Goal: Transaction & Acquisition: Book appointment/travel/reservation

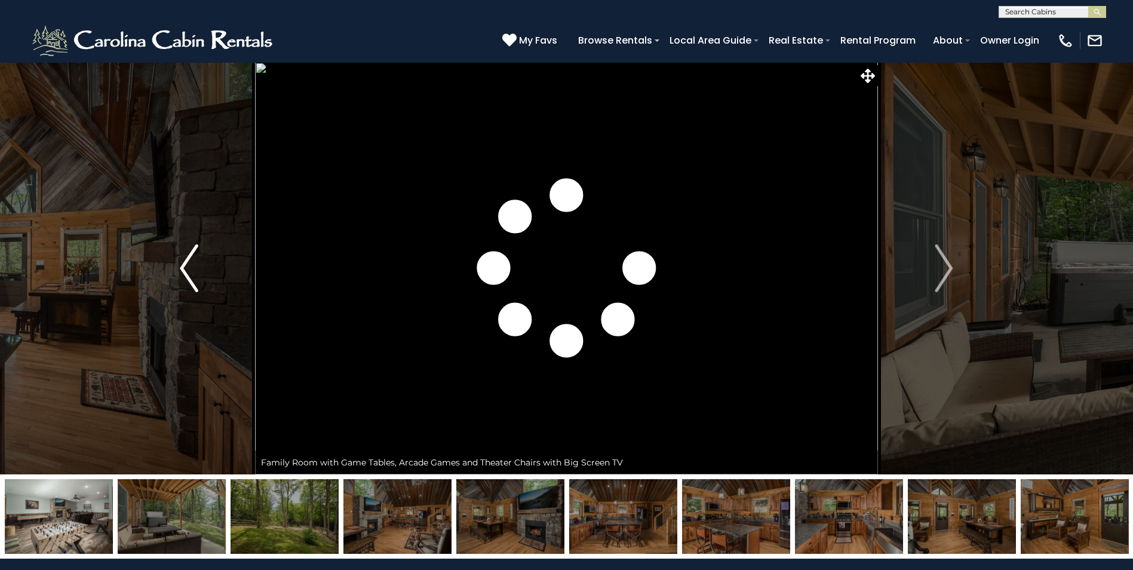
click at [182, 269] on img "Previous" at bounding box center [189, 268] width 18 height 48
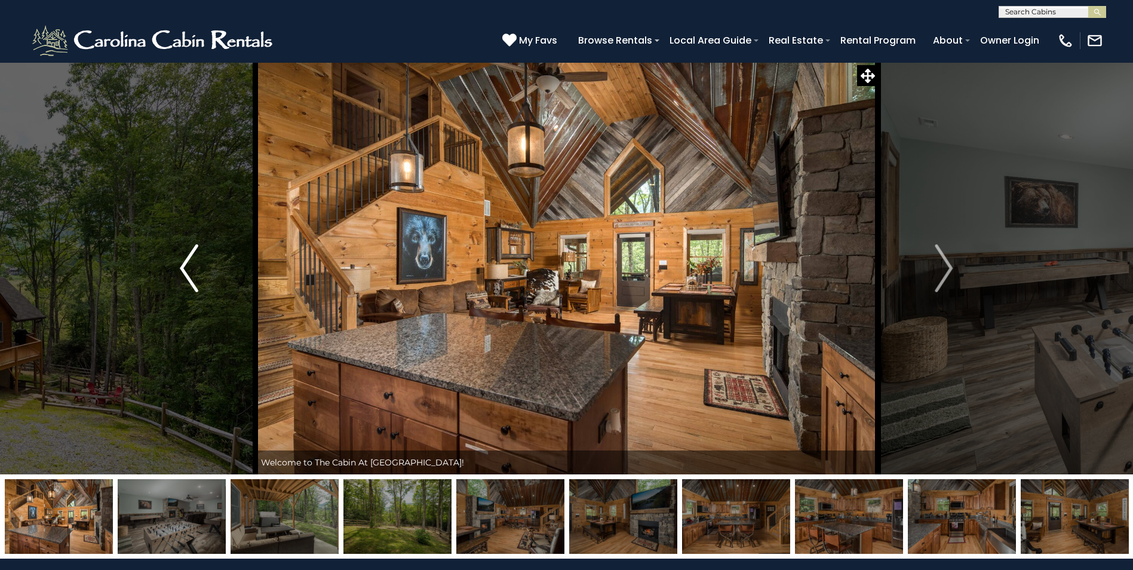
click at [182, 270] on img "Previous" at bounding box center [189, 268] width 18 height 48
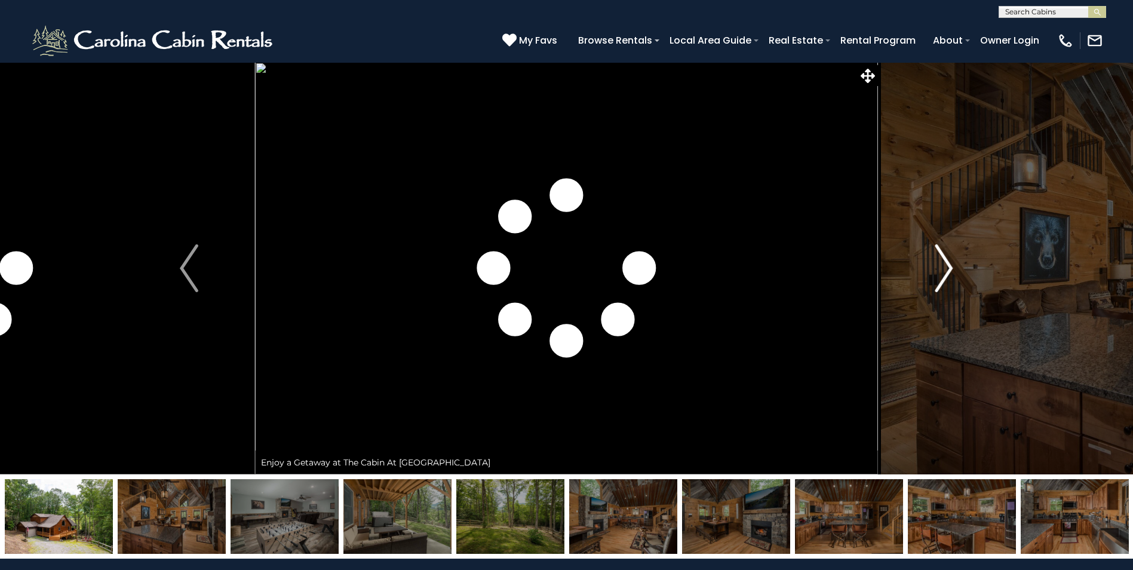
click at [946, 269] on img "Next" at bounding box center [944, 268] width 18 height 48
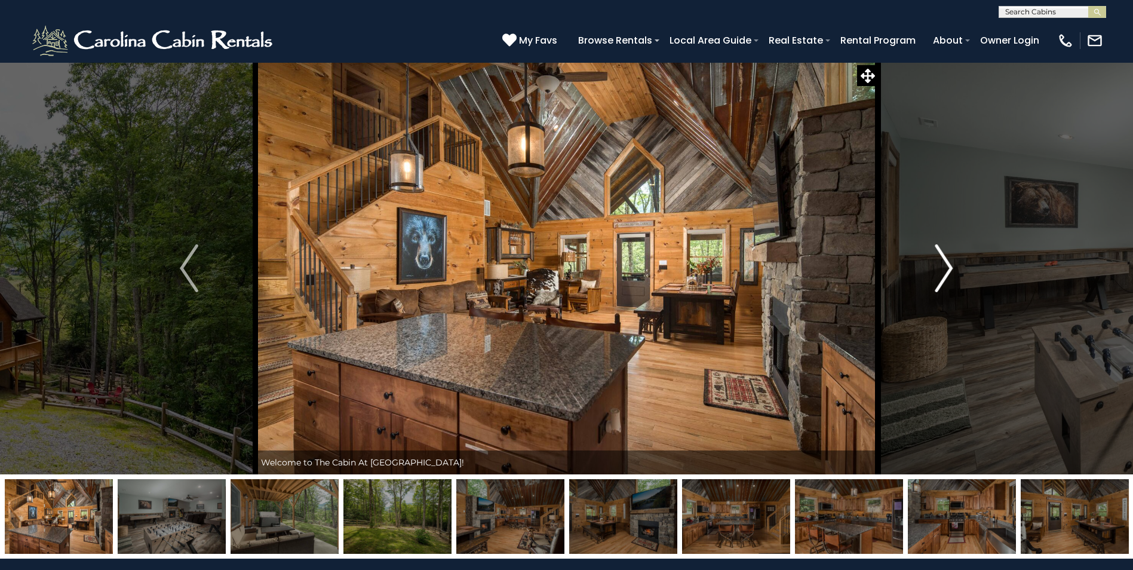
click at [949, 269] on img "Next" at bounding box center [944, 268] width 18 height 48
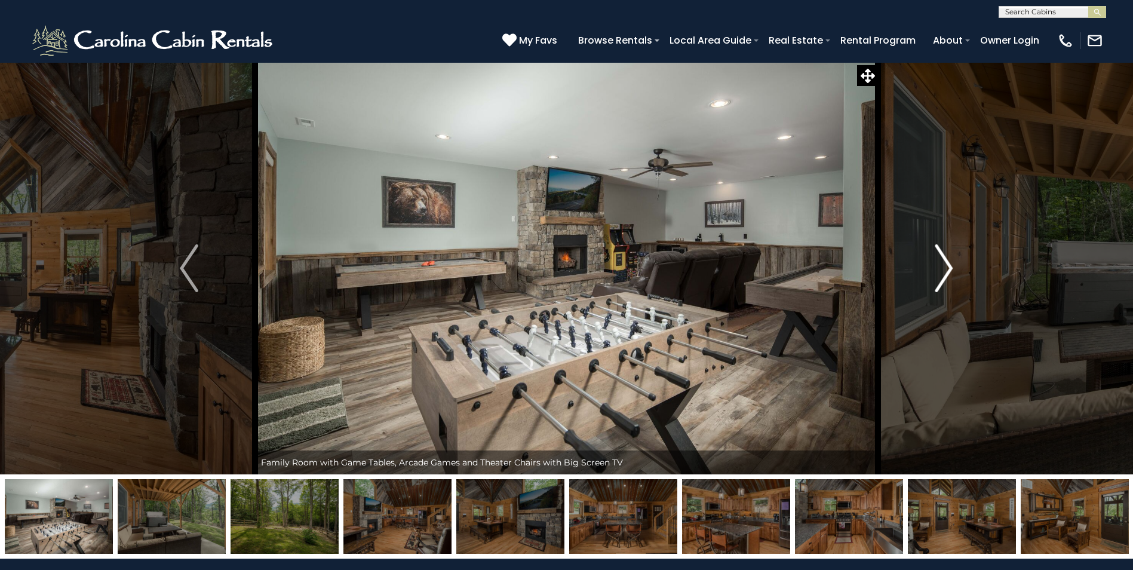
click at [948, 268] on img "Next" at bounding box center [944, 268] width 18 height 48
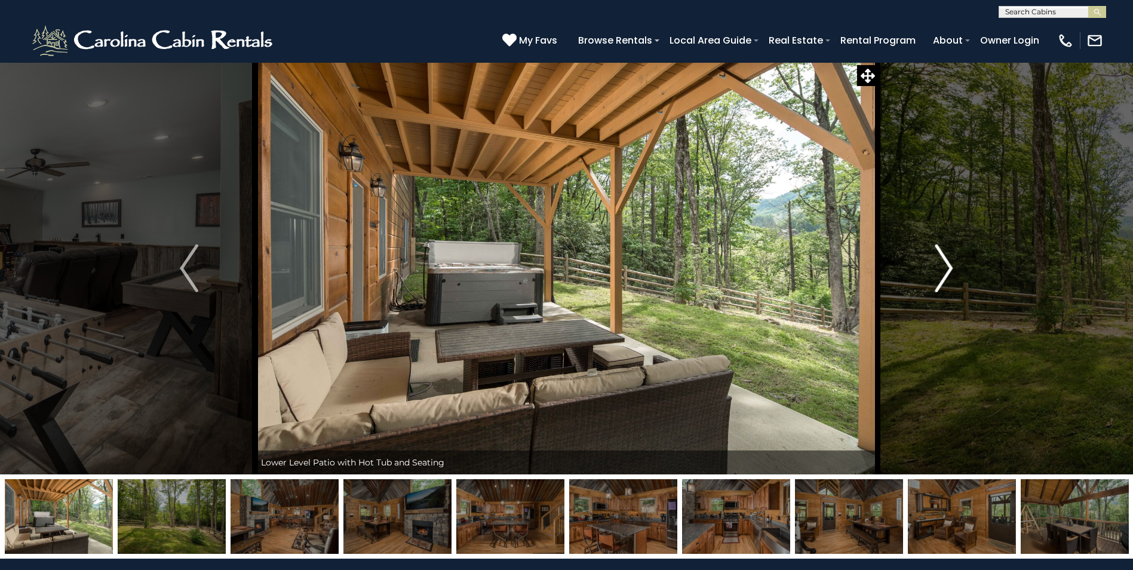
click at [947, 268] on img "Next" at bounding box center [944, 268] width 18 height 48
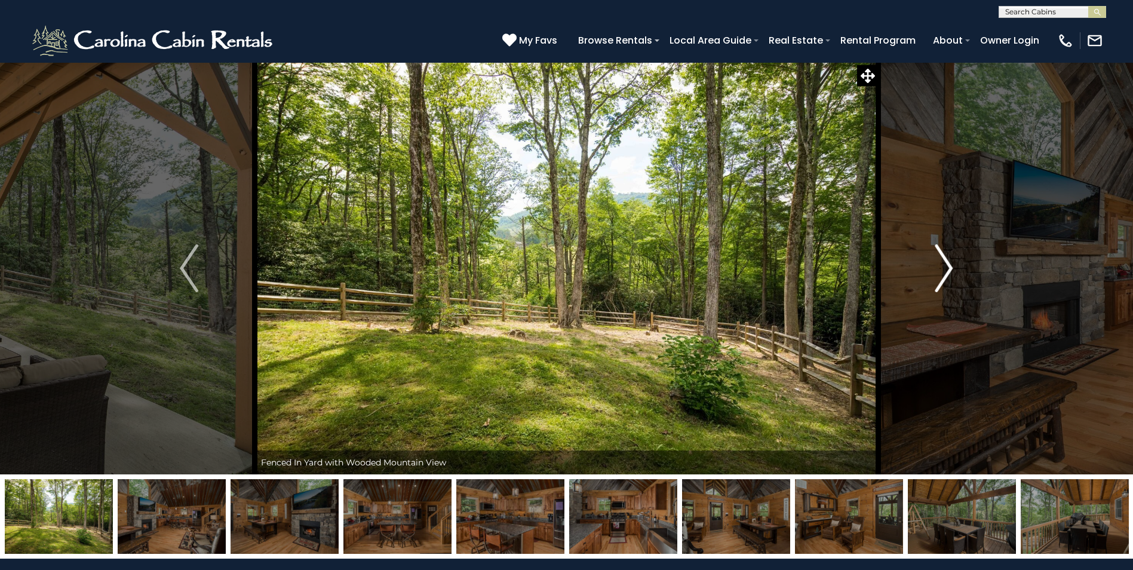
click at [947, 268] on img "Next" at bounding box center [944, 268] width 18 height 48
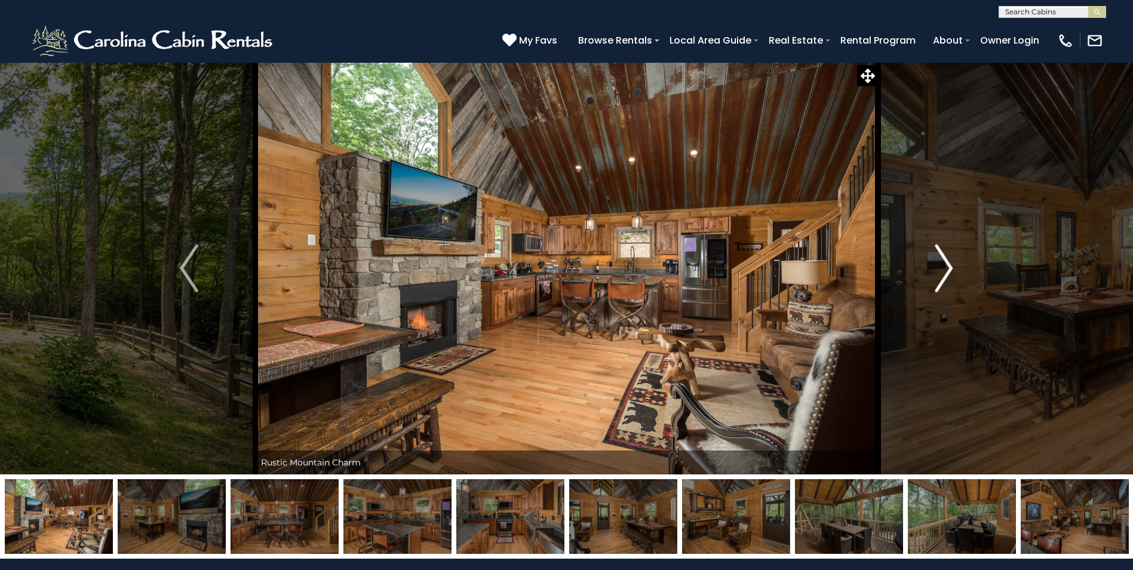
click at [946, 266] on img "Next" at bounding box center [944, 268] width 18 height 48
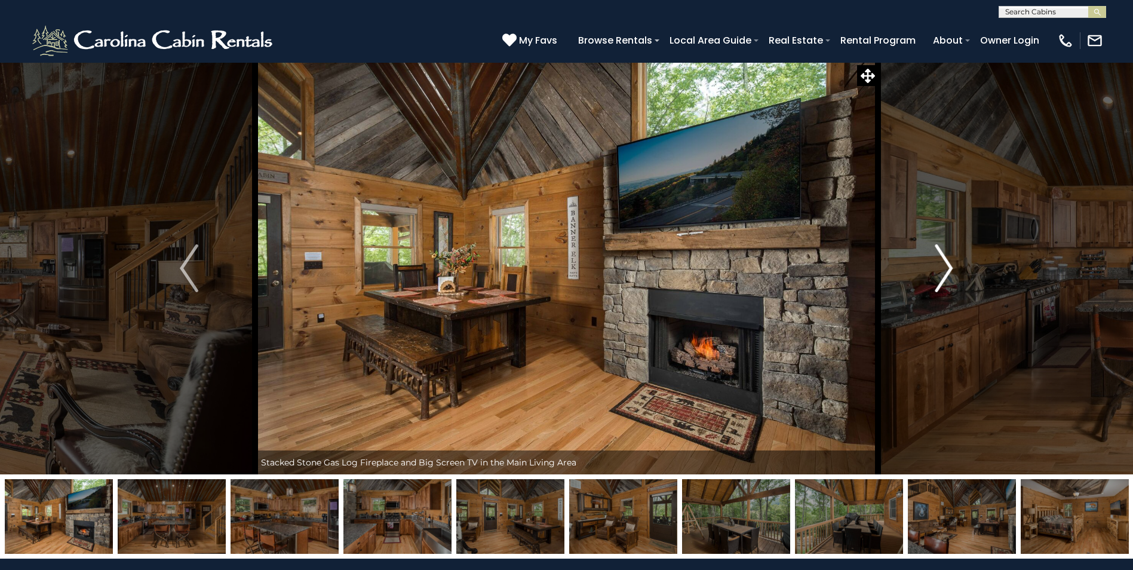
click at [948, 267] on img "Next" at bounding box center [944, 268] width 18 height 48
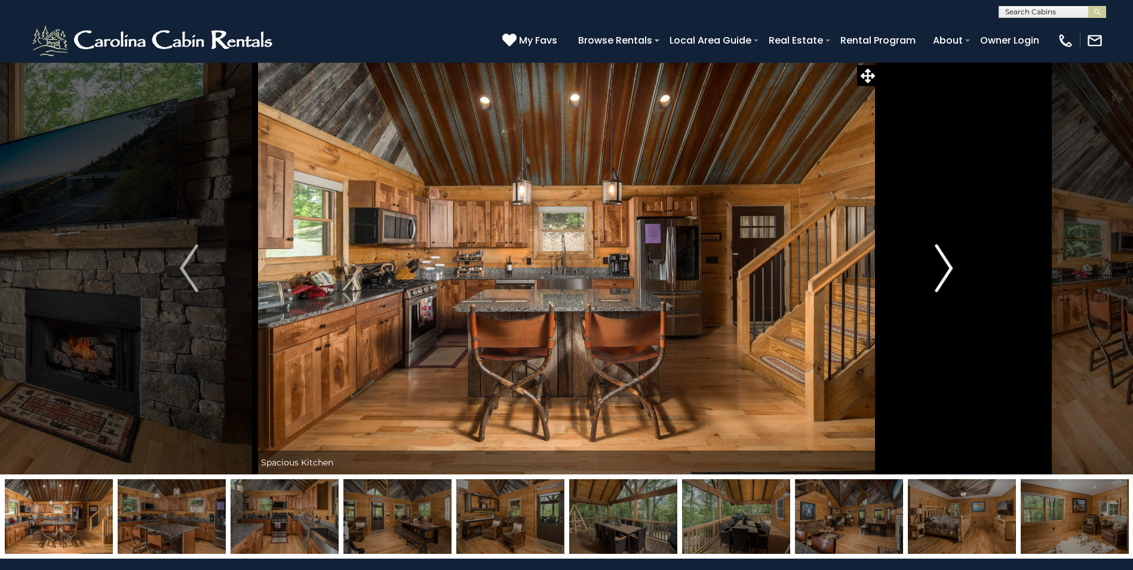
click at [948, 267] on img "Next" at bounding box center [944, 268] width 18 height 48
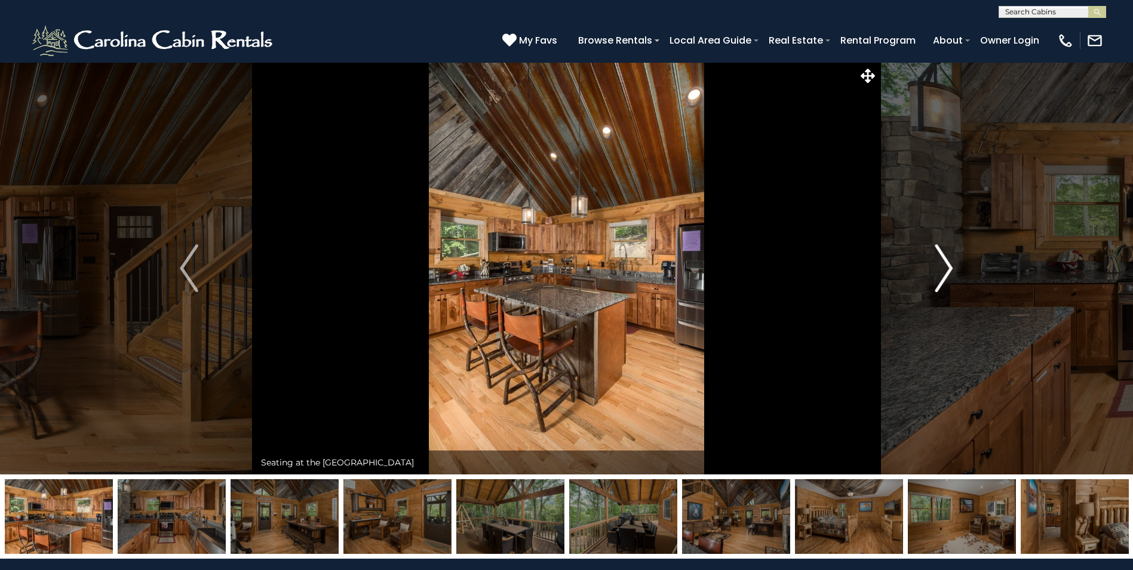
click at [948, 267] on img "Next" at bounding box center [944, 268] width 18 height 48
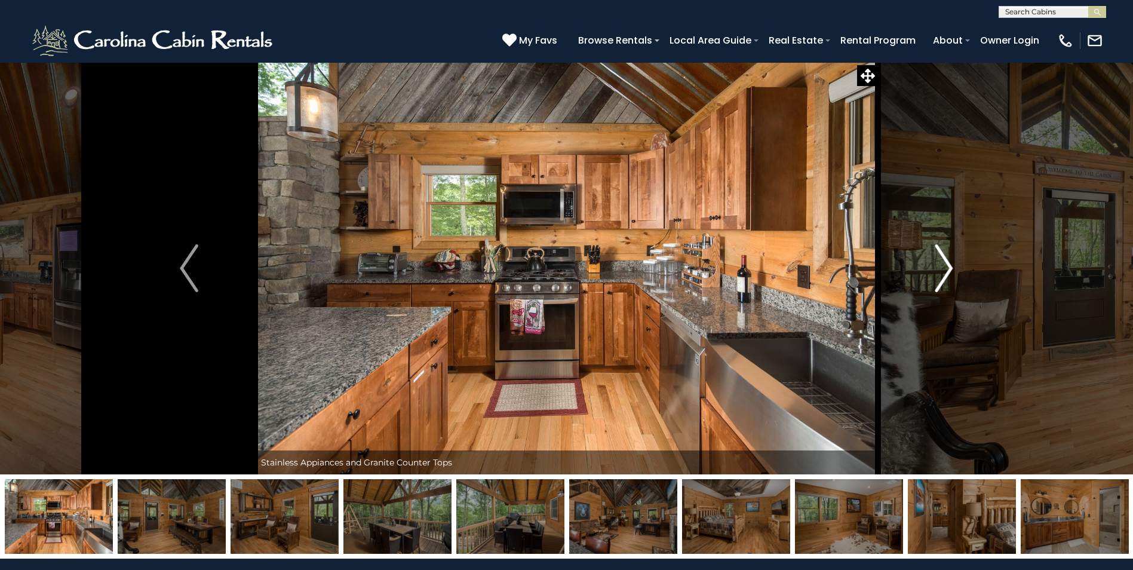
click at [948, 267] on img "Next" at bounding box center [944, 268] width 18 height 48
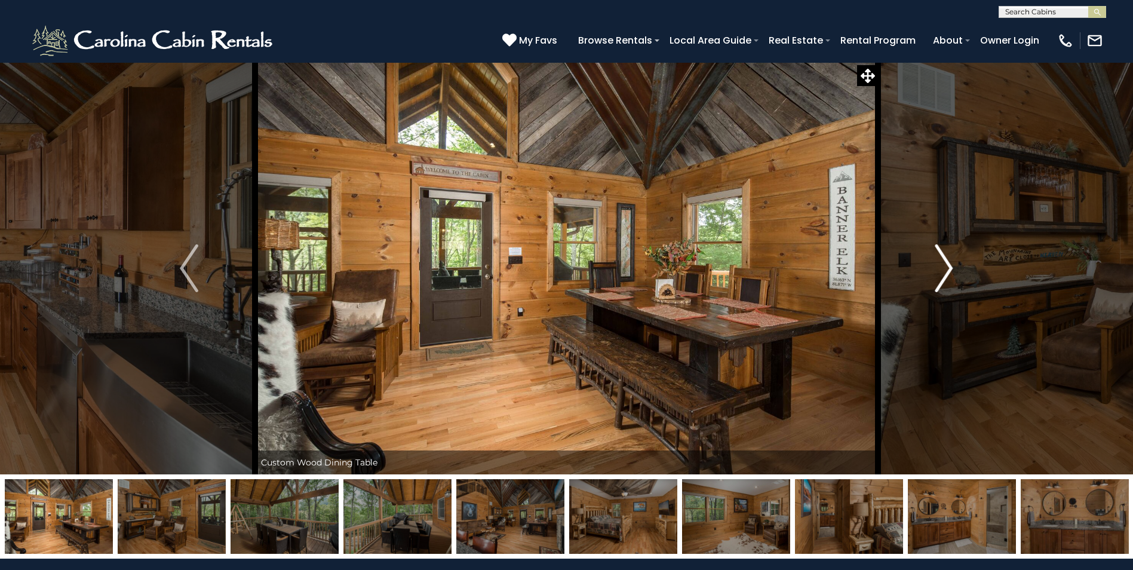
click at [948, 267] on img "Next" at bounding box center [944, 268] width 18 height 48
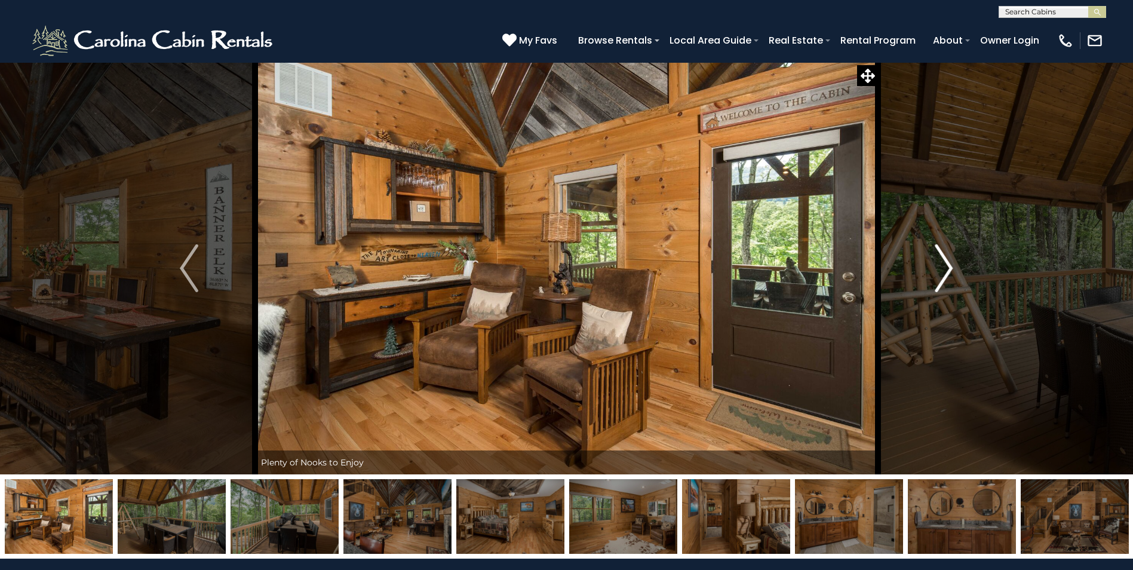
click at [948, 267] on img "Next" at bounding box center [944, 268] width 18 height 48
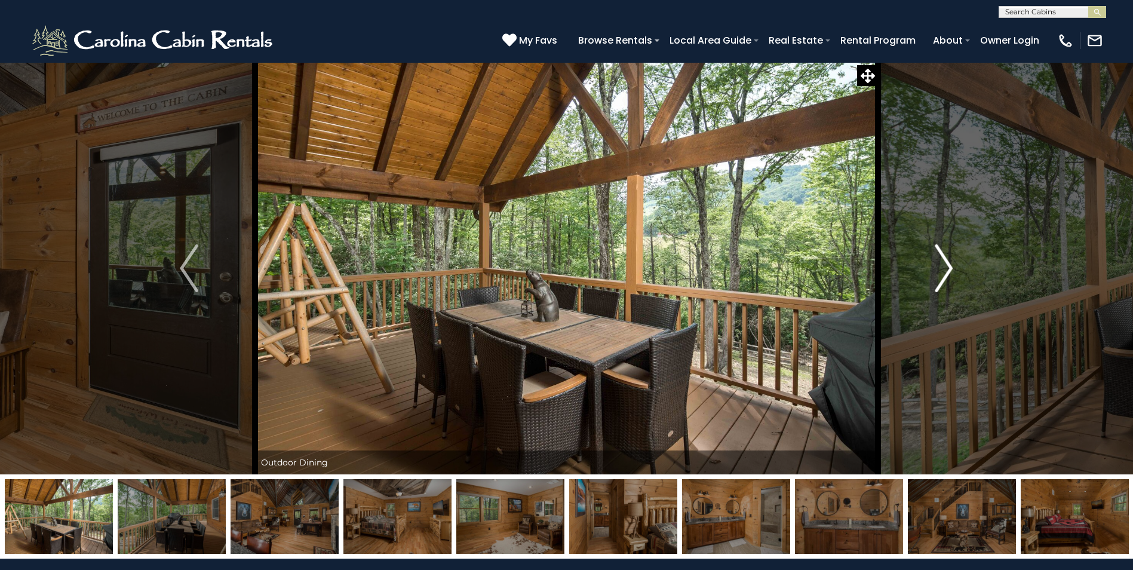
click at [948, 267] on img "Next" at bounding box center [944, 268] width 18 height 48
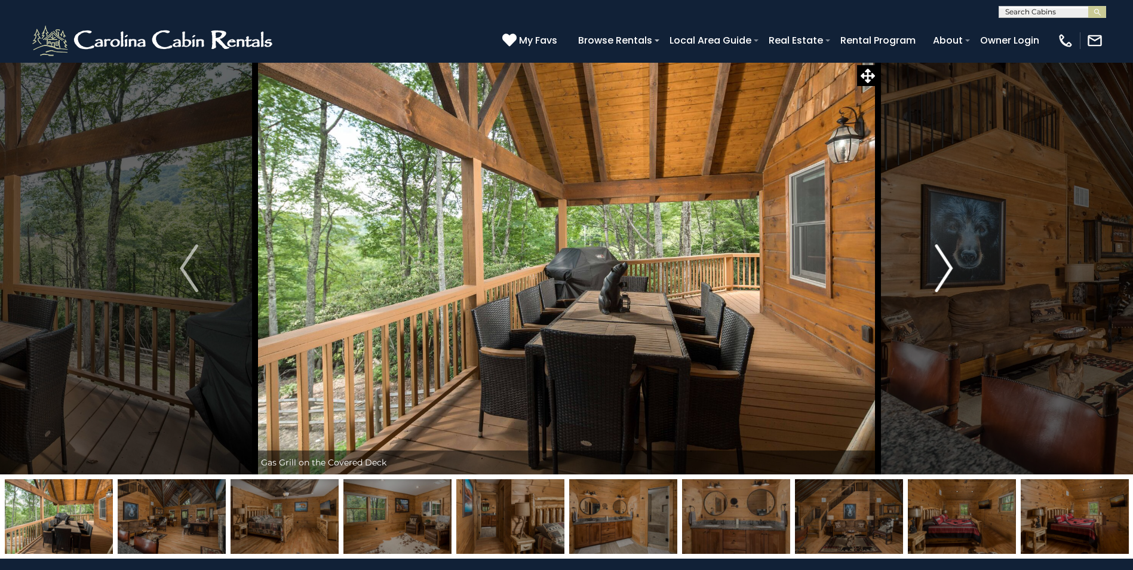
click at [948, 267] on img "Next" at bounding box center [944, 268] width 18 height 48
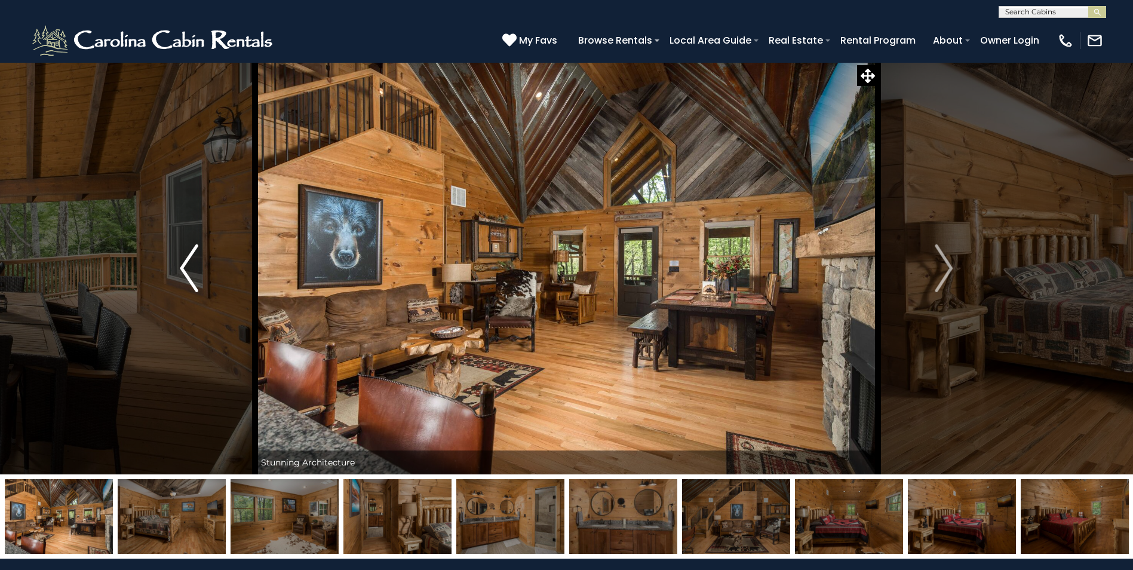
click at [188, 263] on img "Previous" at bounding box center [189, 268] width 18 height 48
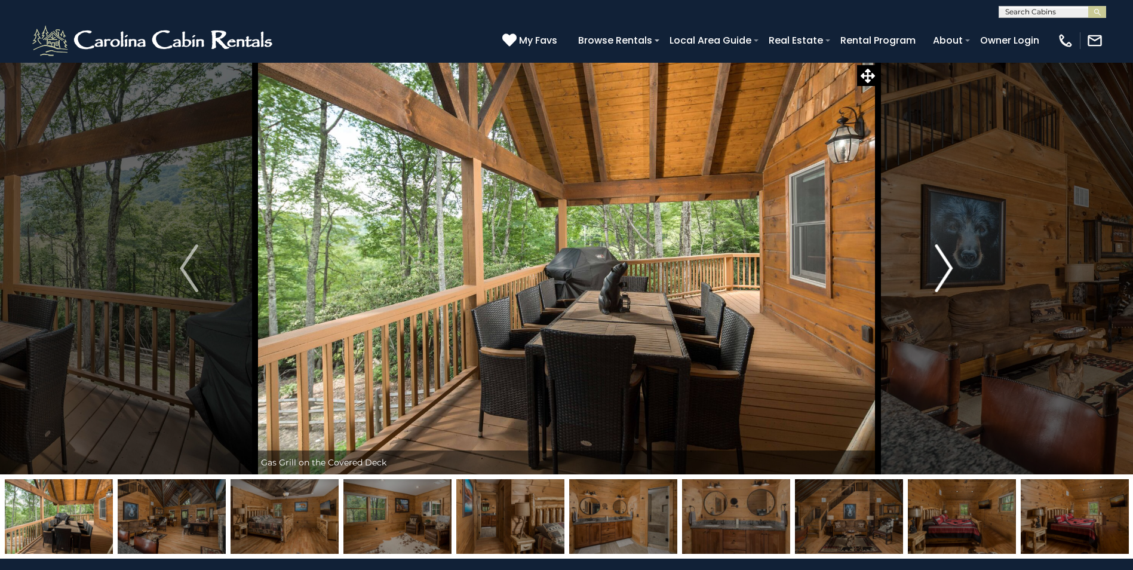
click at [949, 264] on img "Next" at bounding box center [944, 268] width 18 height 48
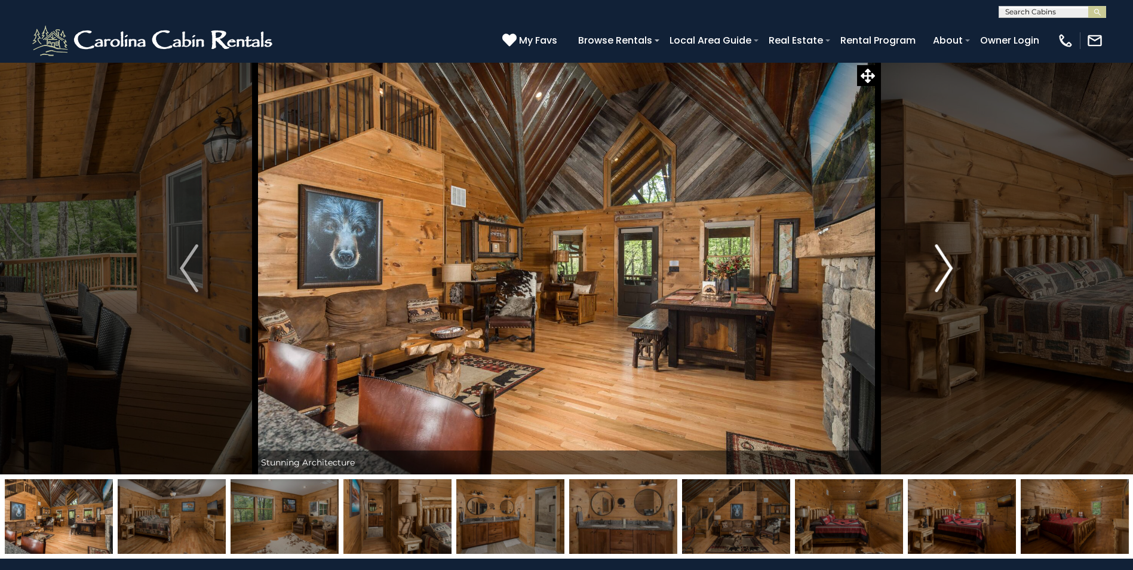
click at [949, 264] on img "Next" at bounding box center [944, 268] width 18 height 48
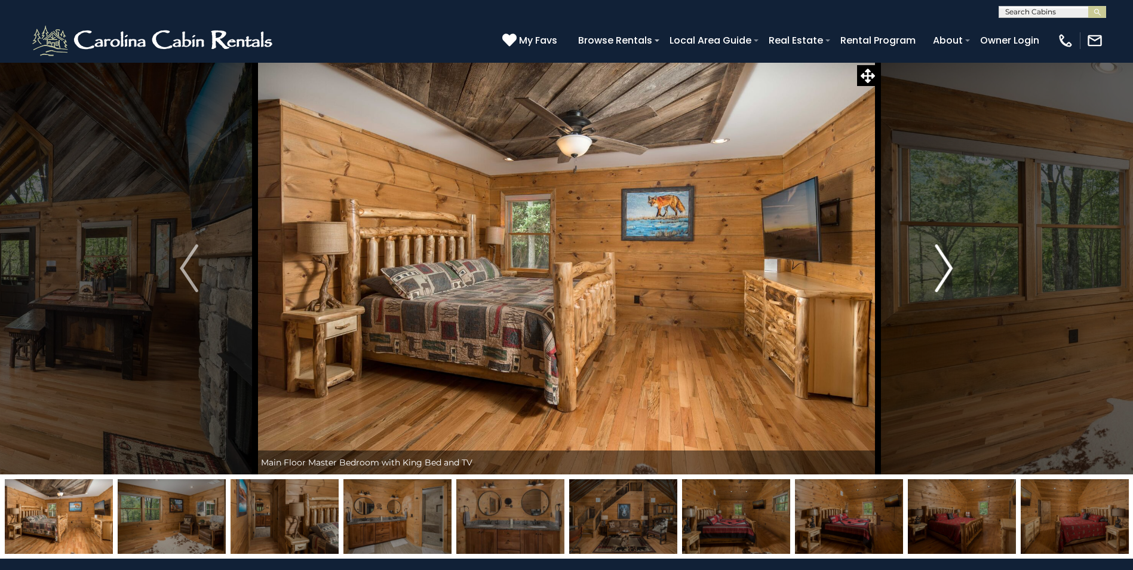
click at [949, 264] on img "Next" at bounding box center [944, 268] width 18 height 48
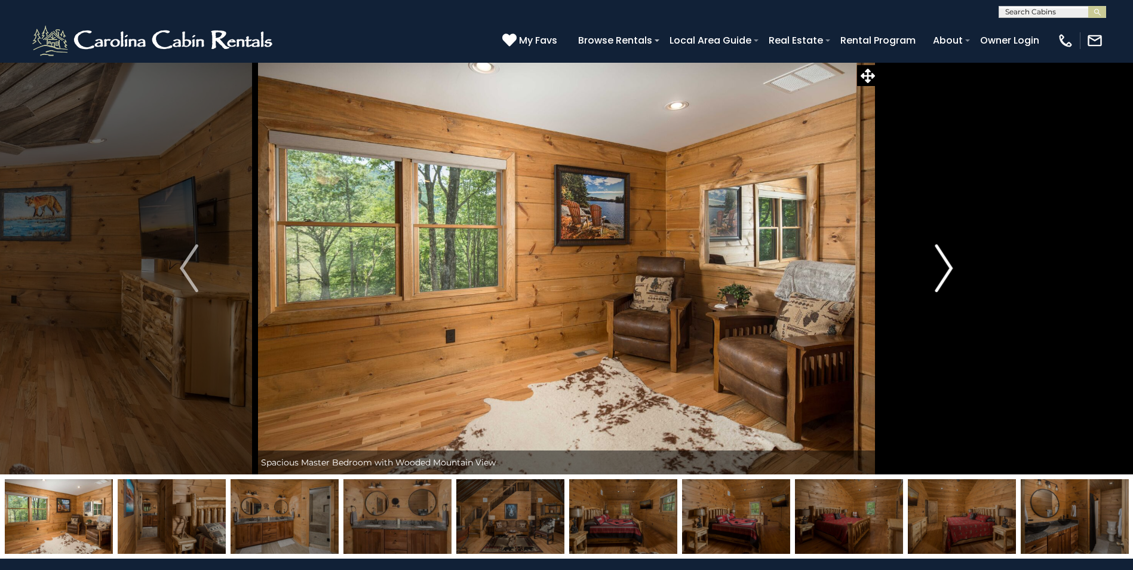
click at [949, 264] on img "Next" at bounding box center [944, 268] width 18 height 48
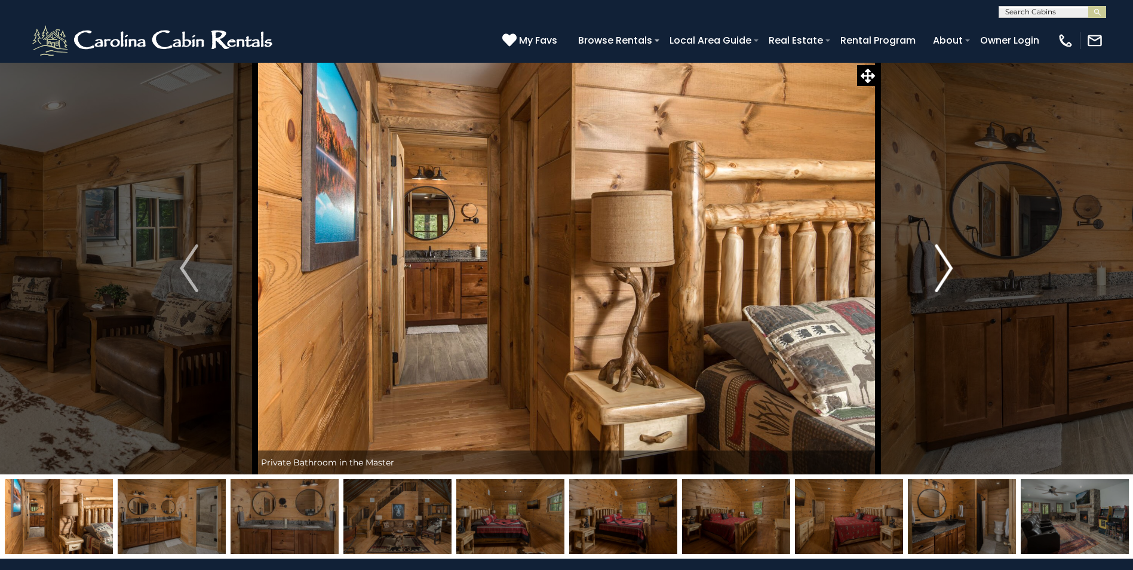
click at [949, 264] on img "Next" at bounding box center [944, 268] width 18 height 48
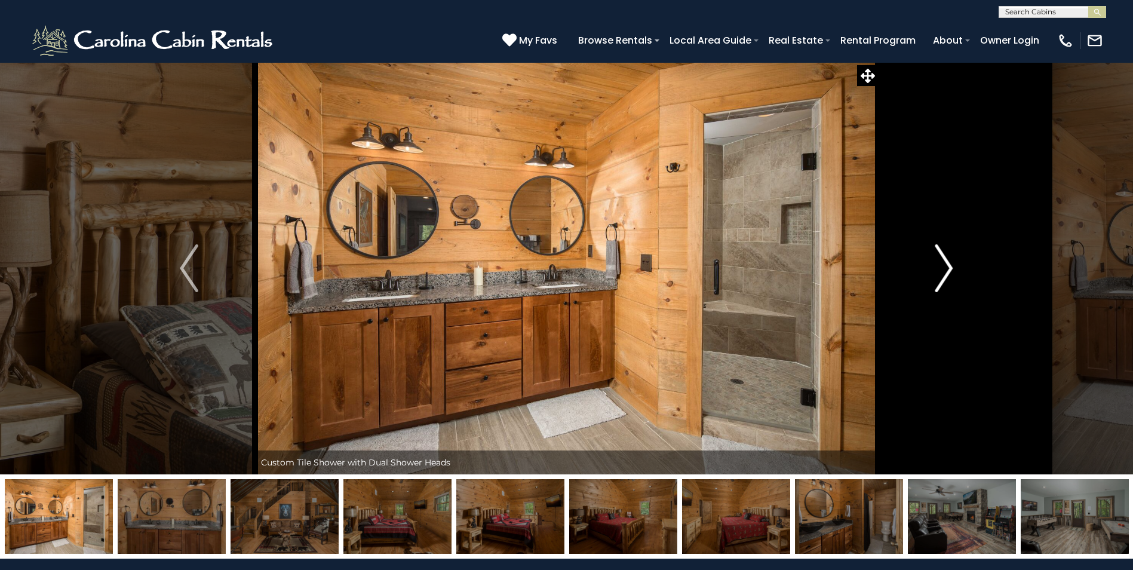
click at [949, 264] on img "Next" at bounding box center [944, 268] width 18 height 48
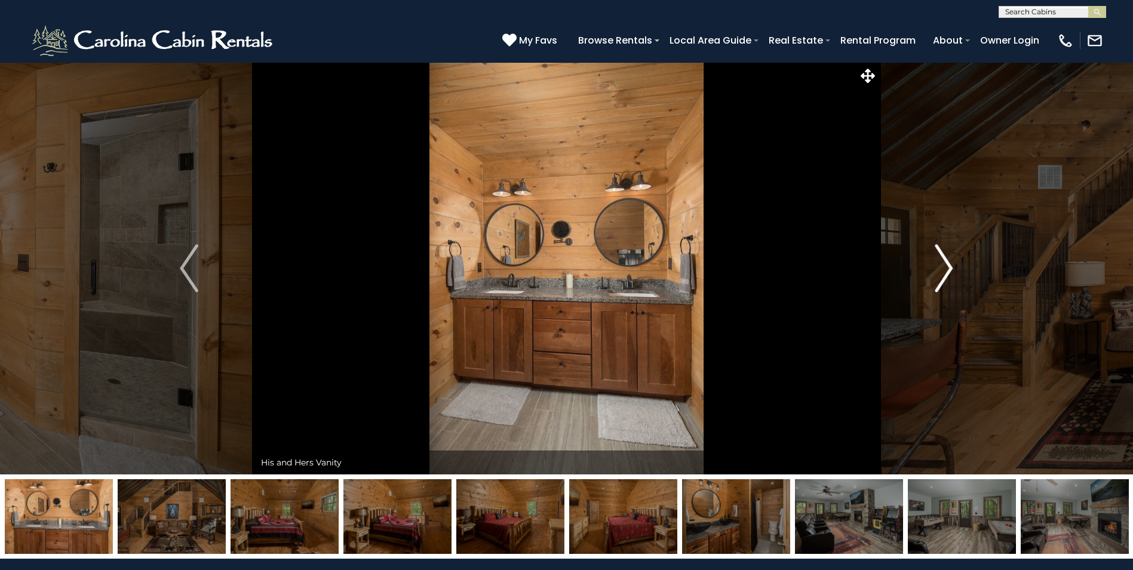
click at [949, 264] on img "Next" at bounding box center [944, 268] width 18 height 48
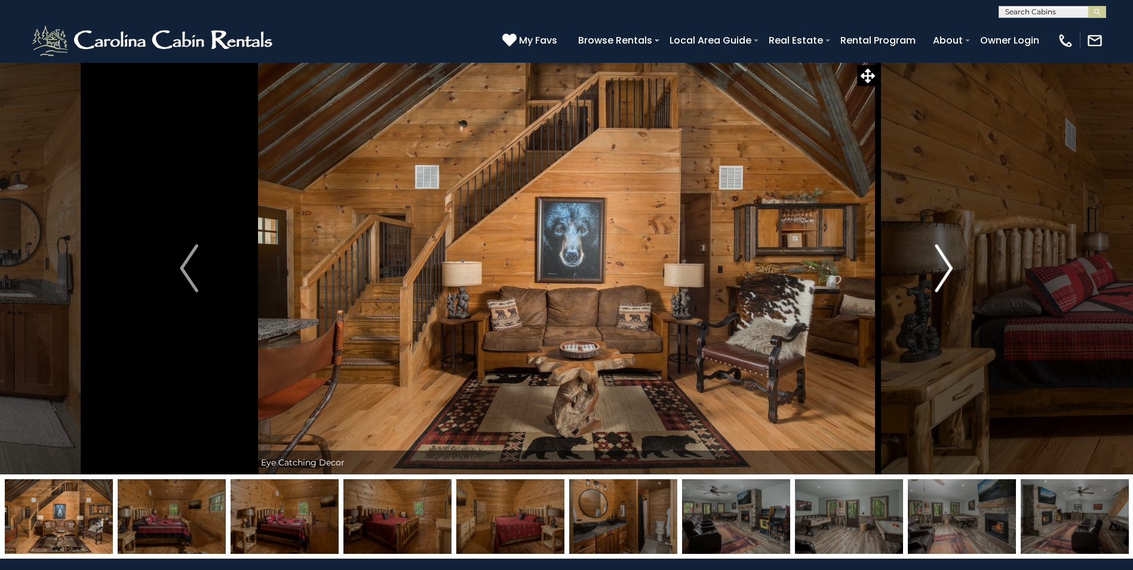
click at [949, 264] on img "Next" at bounding box center [944, 268] width 18 height 48
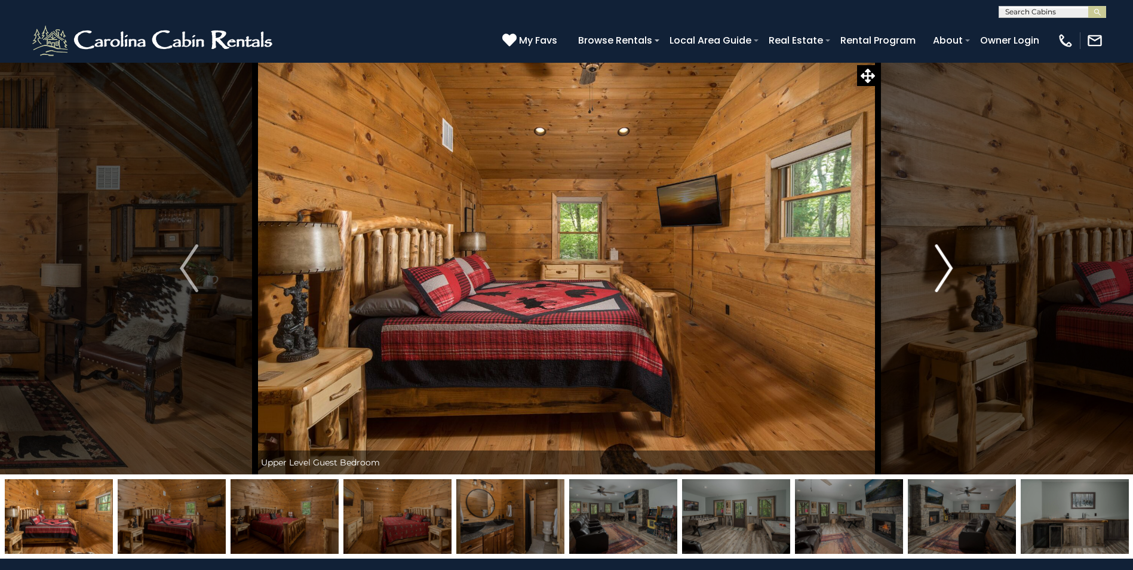
click at [949, 264] on img "Next" at bounding box center [944, 268] width 18 height 48
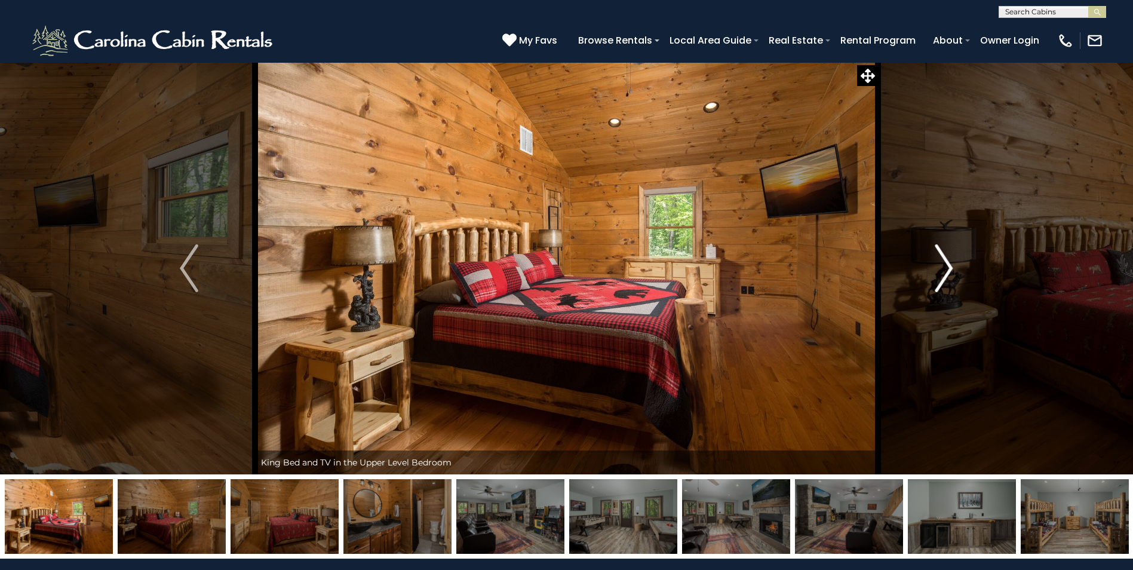
click at [949, 264] on img "Next" at bounding box center [944, 268] width 18 height 48
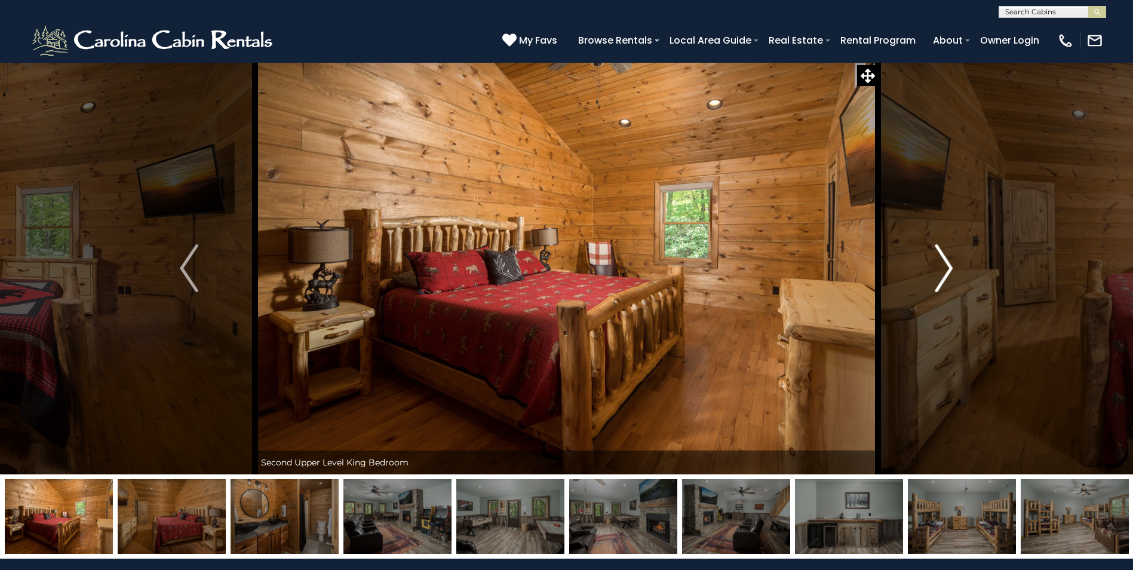
click at [949, 264] on img "Next" at bounding box center [944, 268] width 18 height 48
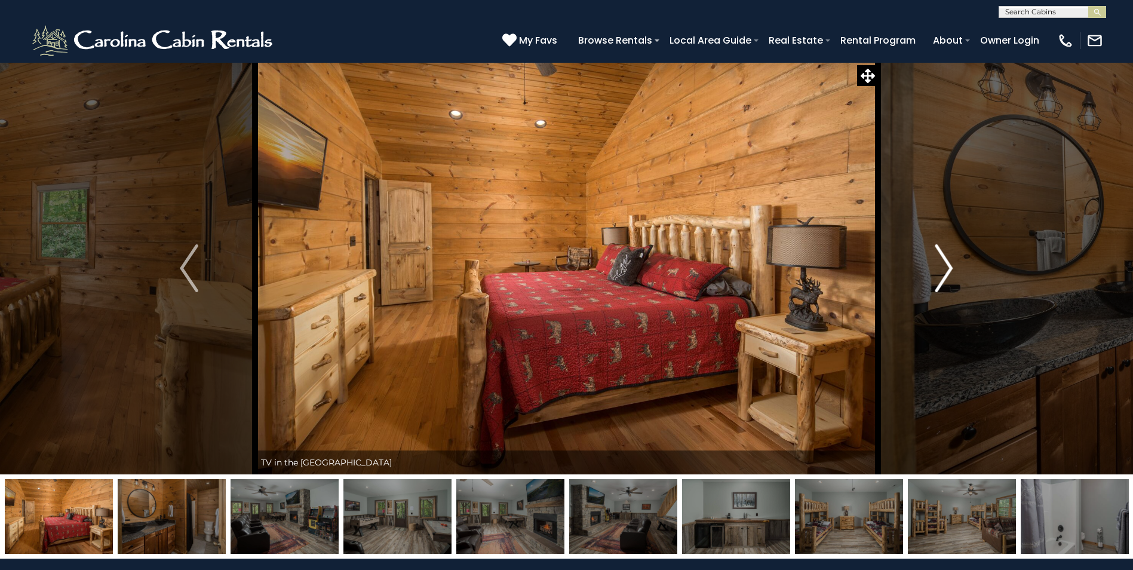
click at [949, 264] on img "Next" at bounding box center [944, 268] width 18 height 48
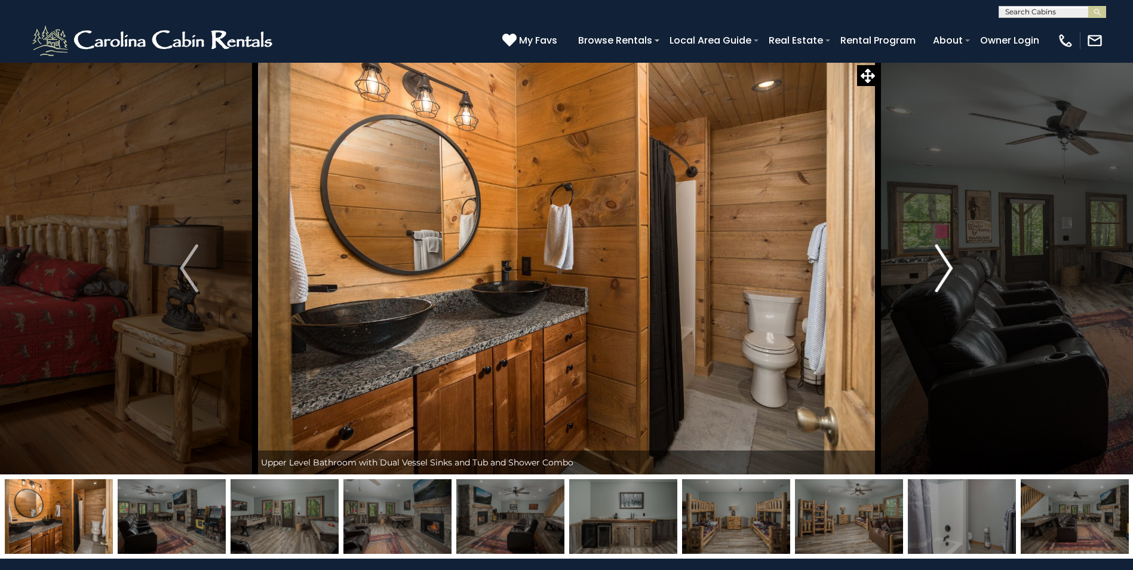
click at [949, 264] on img "Next" at bounding box center [944, 268] width 18 height 48
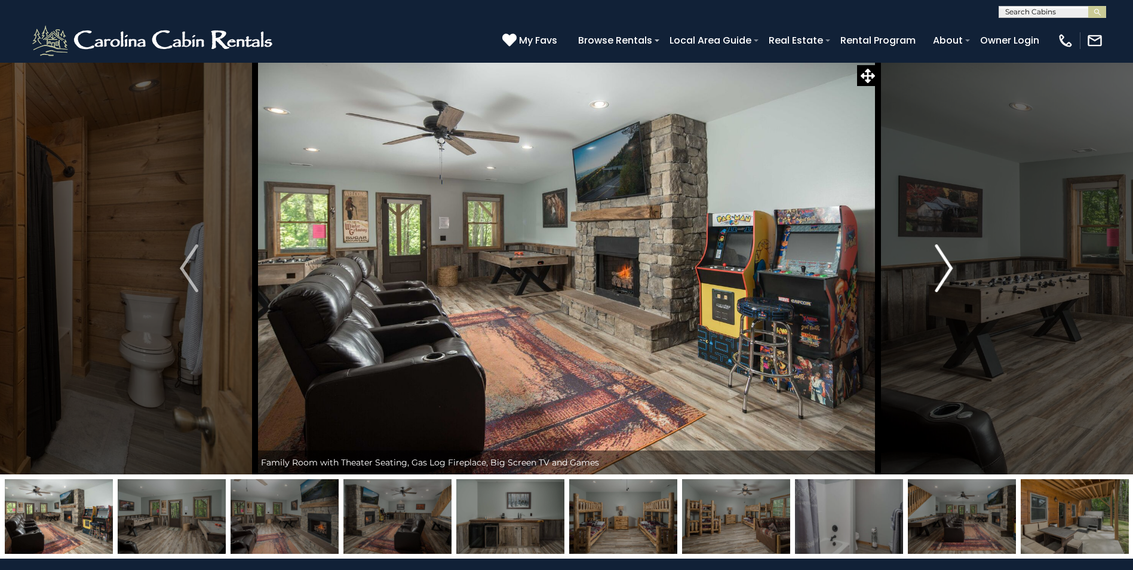
click at [949, 264] on img "Next" at bounding box center [944, 268] width 18 height 48
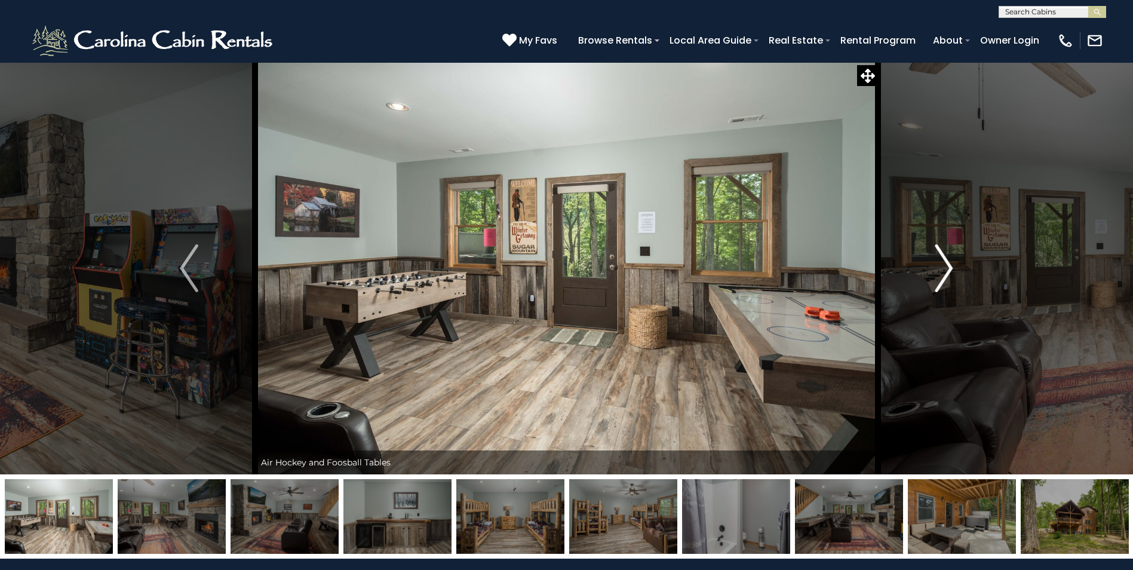
click at [949, 264] on img "Next" at bounding box center [944, 268] width 18 height 48
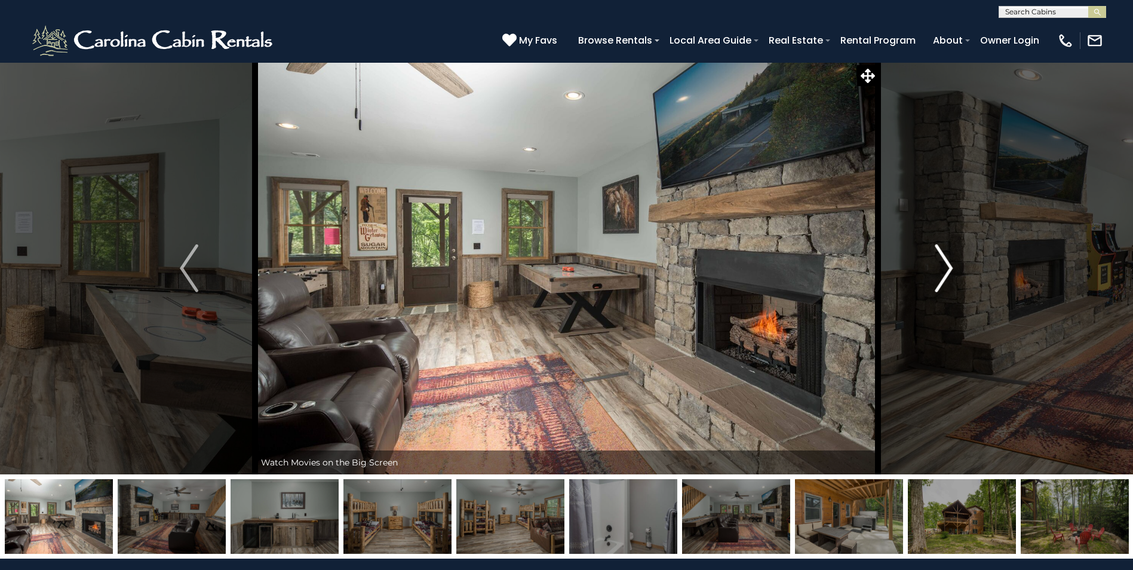
click at [949, 264] on img "Next" at bounding box center [944, 268] width 18 height 48
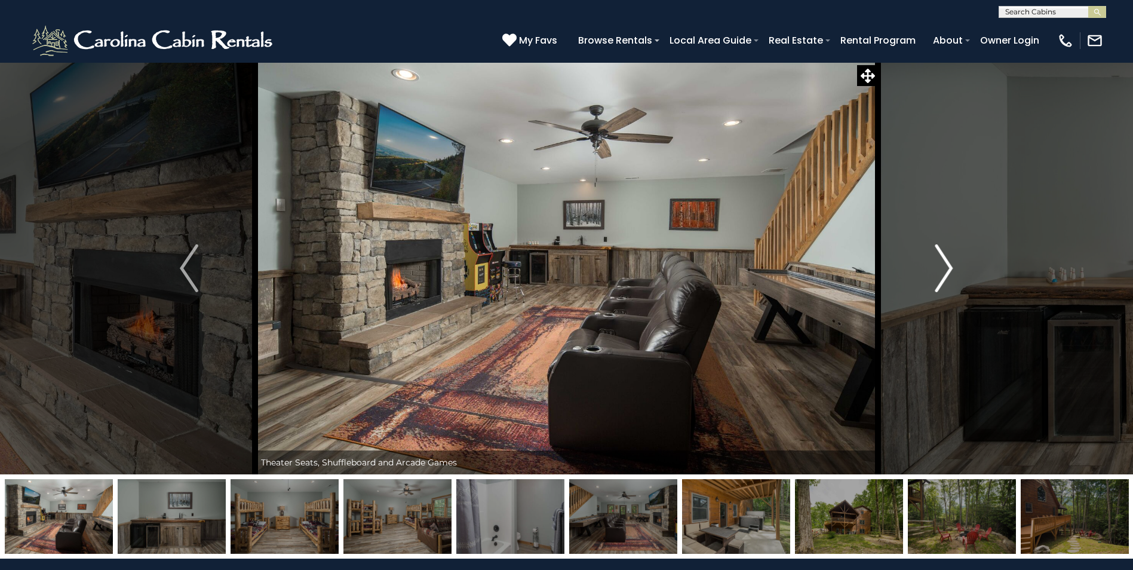
click at [949, 264] on img "Next" at bounding box center [944, 268] width 18 height 48
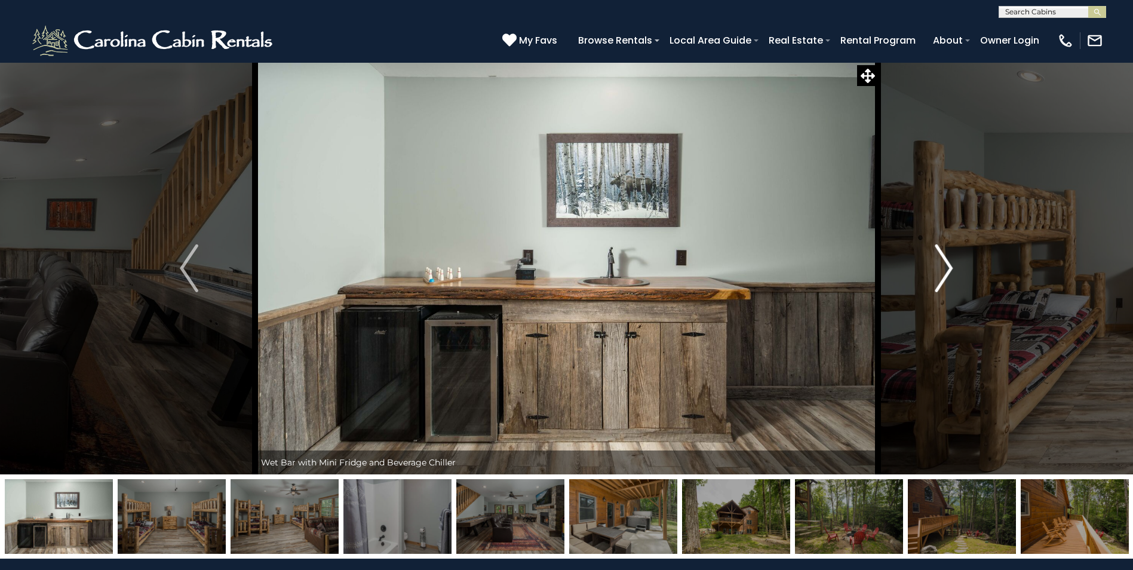
click at [949, 264] on img "Next" at bounding box center [944, 268] width 18 height 48
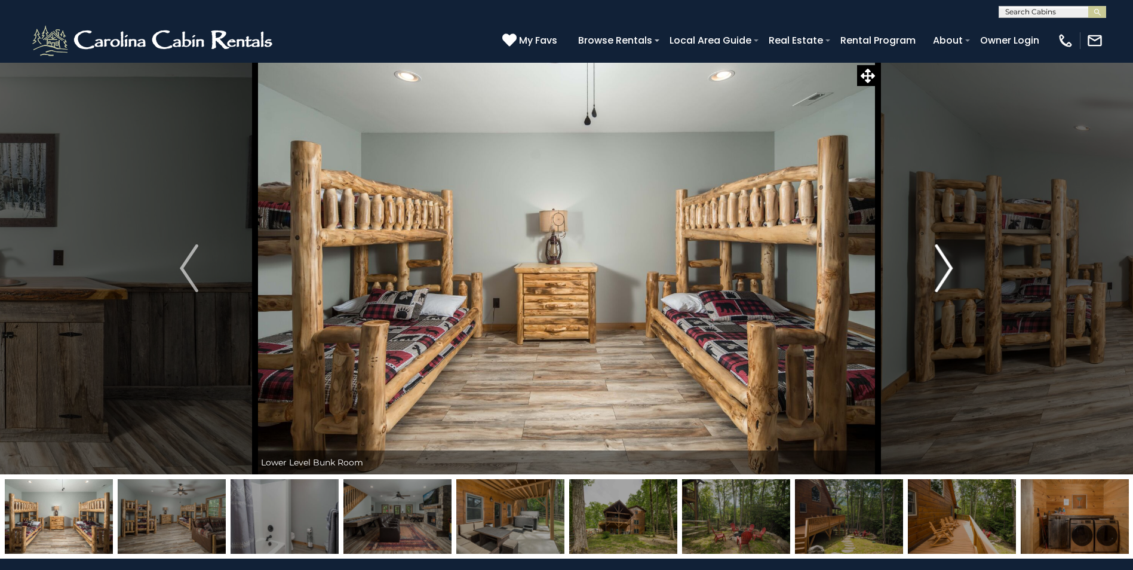
click at [949, 264] on img "Next" at bounding box center [944, 268] width 18 height 48
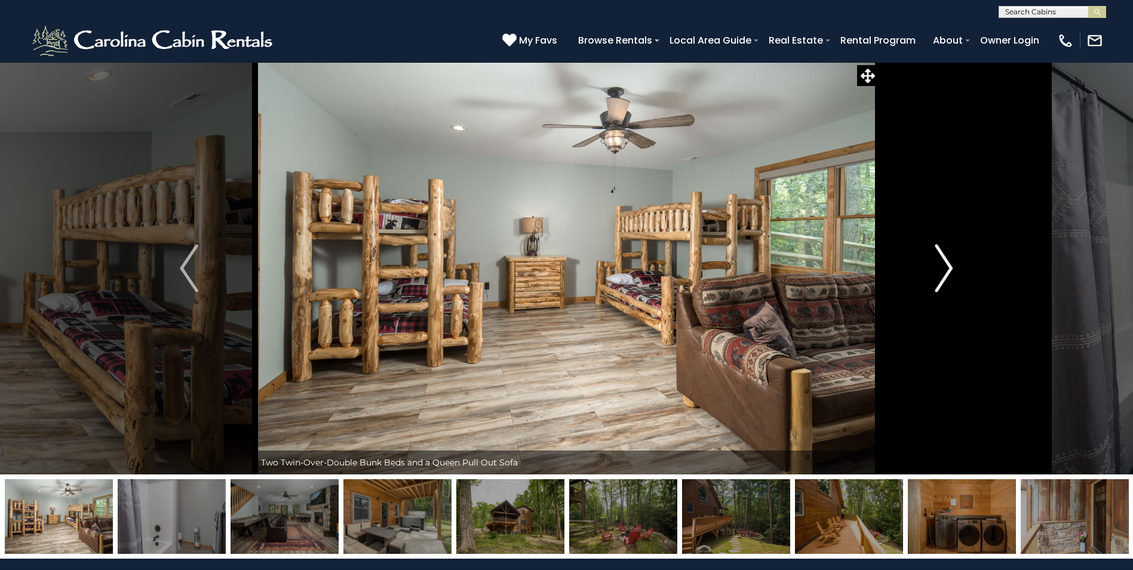
click at [949, 264] on img "Next" at bounding box center [944, 268] width 18 height 48
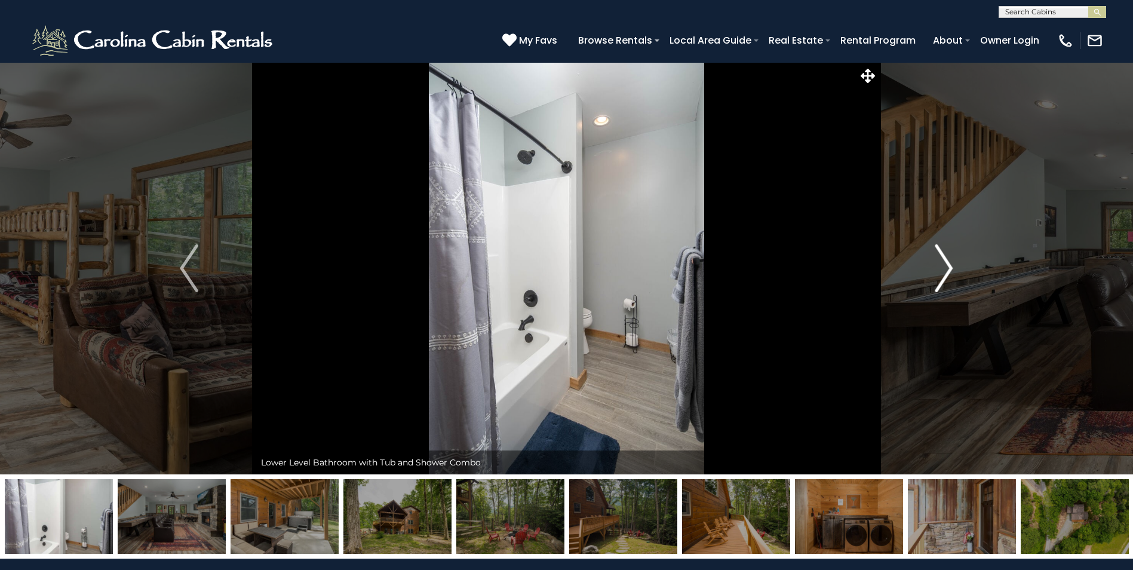
click at [949, 264] on img "Next" at bounding box center [944, 268] width 18 height 48
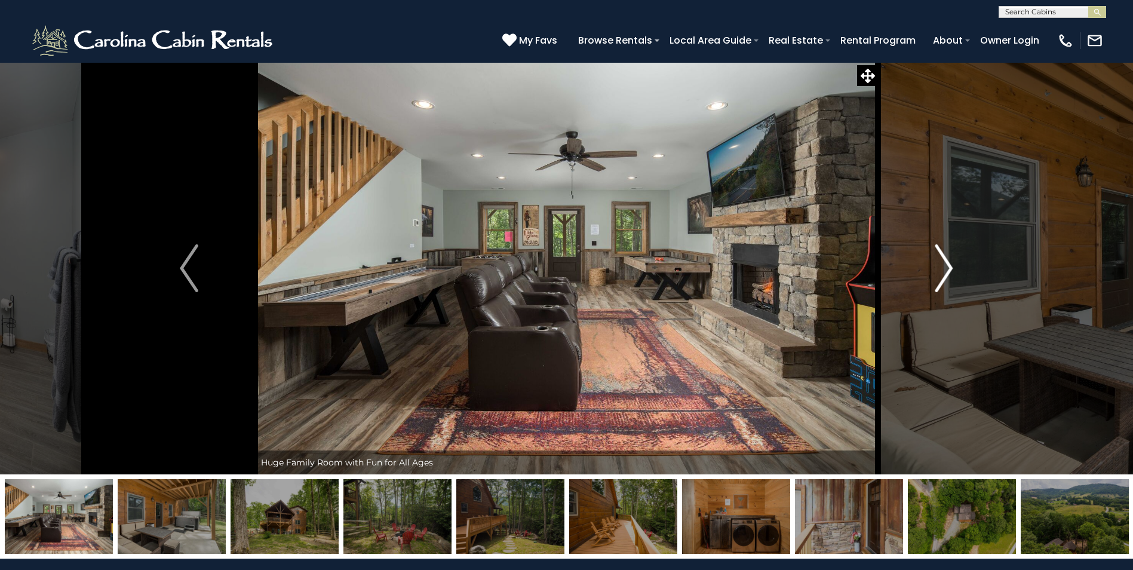
click at [949, 264] on img "Next" at bounding box center [944, 268] width 18 height 48
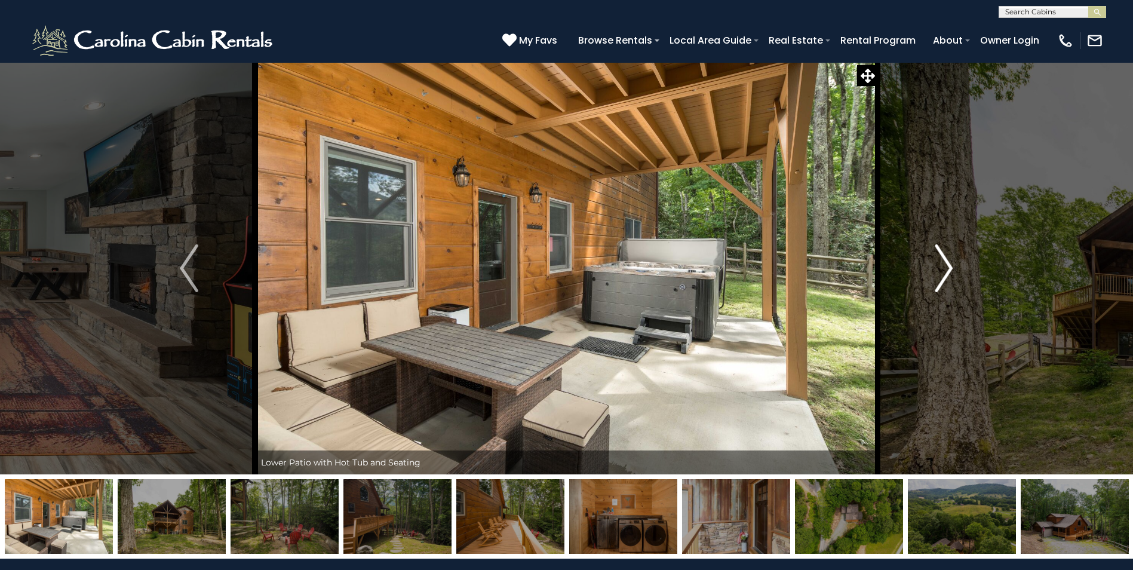
click at [949, 264] on img "Next" at bounding box center [944, 268] width 18 height 48
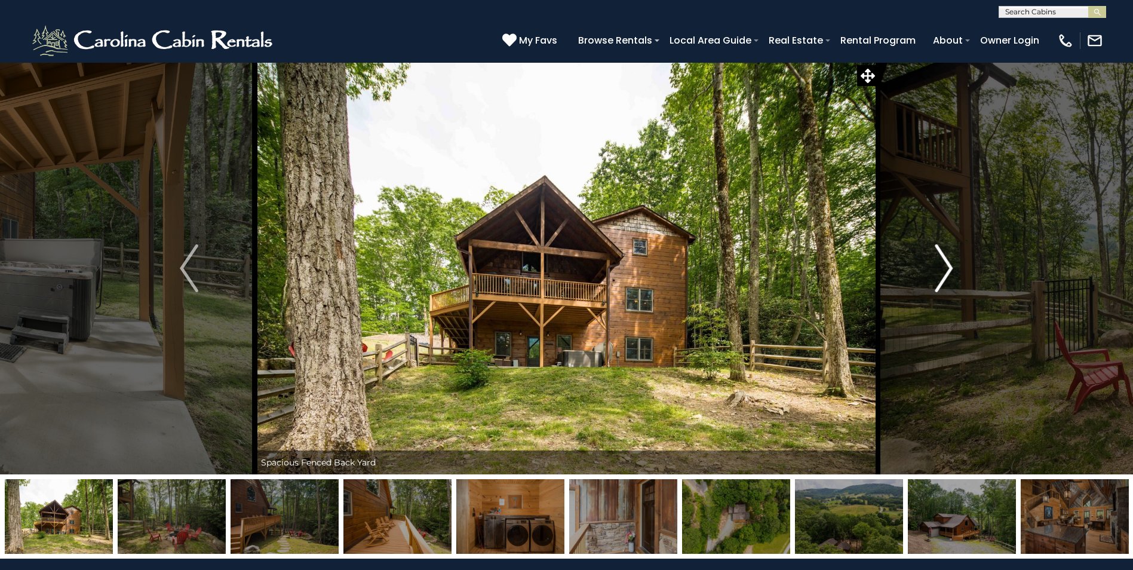
click at [949, 264] on img "Next" at bounding box center [944, 268] width 18 height 48
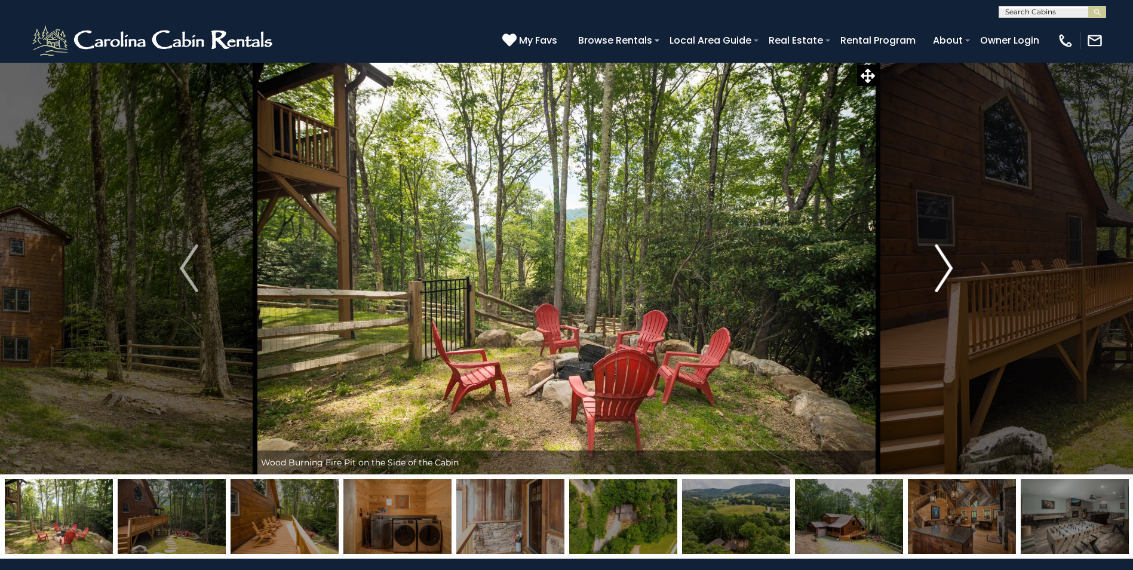
click at [949, 264] on img "Next" at bounding box center [944, 268] width 18 height 48
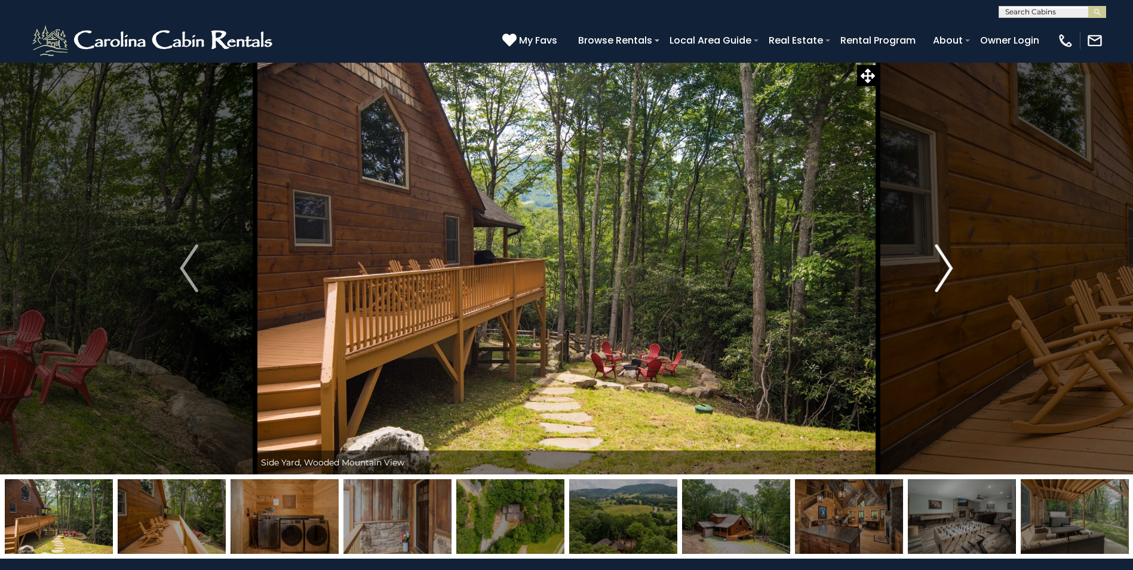
click at [949, 264] on img "Next" at bounding box center [944, 268] width 18 height 48
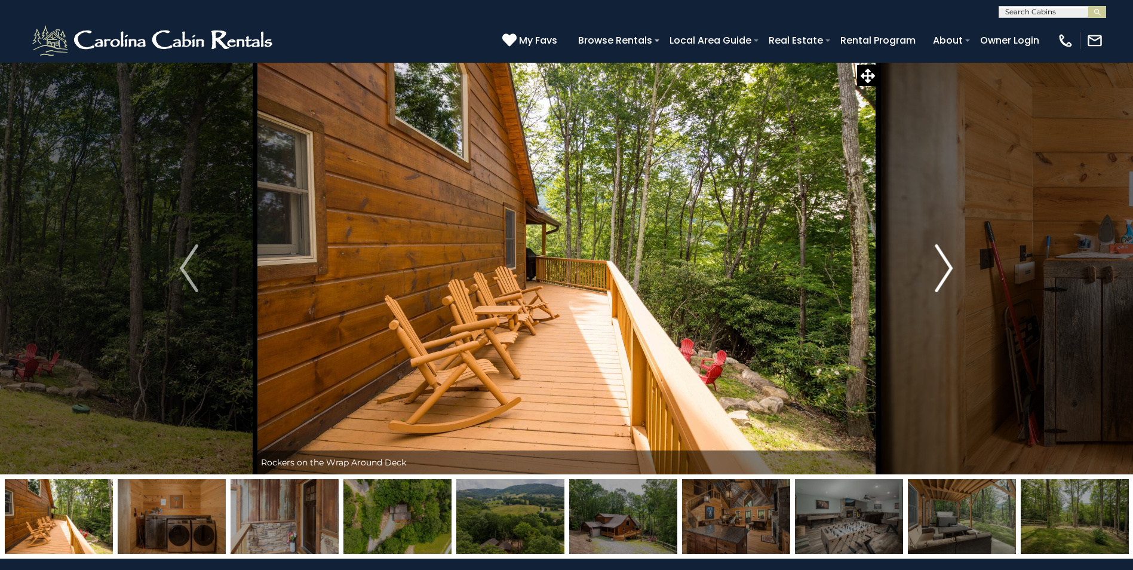
click at [949, 264] on img "Next" at bounding box center [944, 268] width 18 height 48
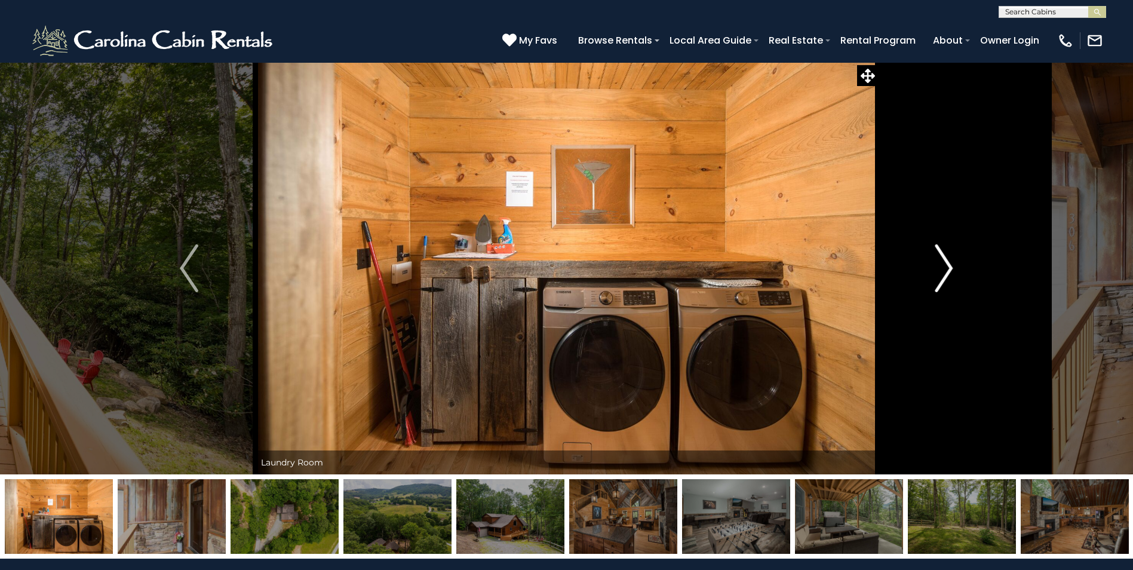
click at [949, 264] on img "Next" at bounding box center [944, 268] width 18 height 48
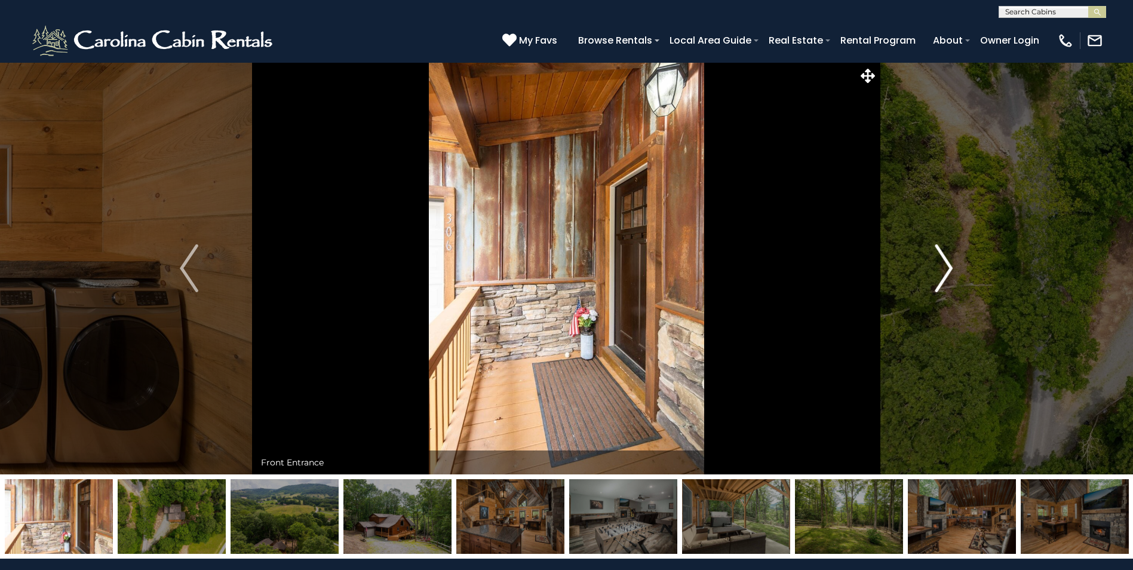
click at [949, 264] on img "Next" at bounding box center [944, 268] width 18 height 48
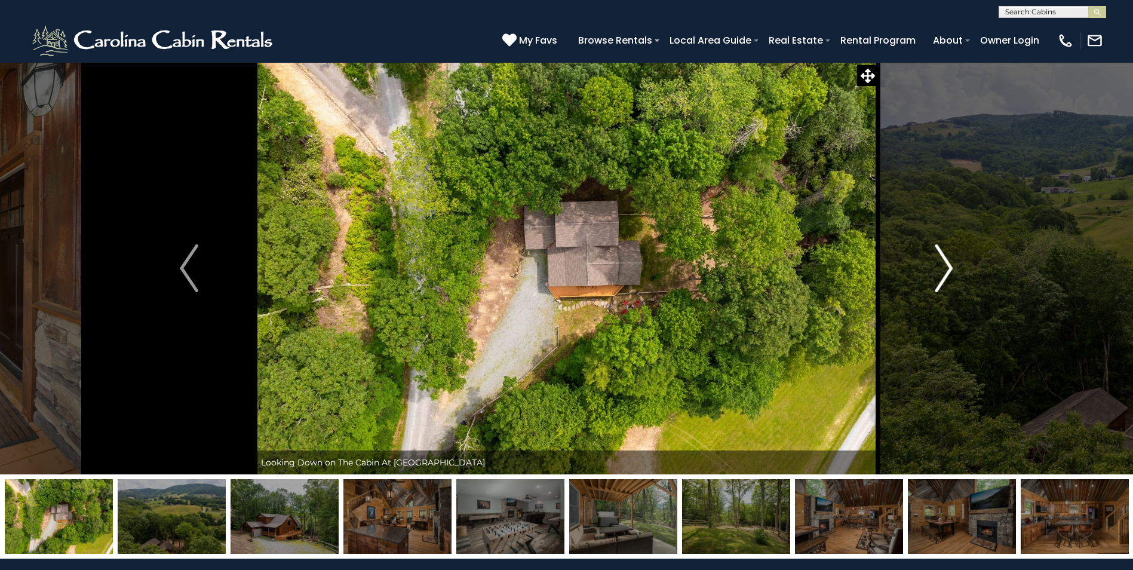
click at [949, 264] on img "Next" at bounding box center [944, 268] width 18 height 48
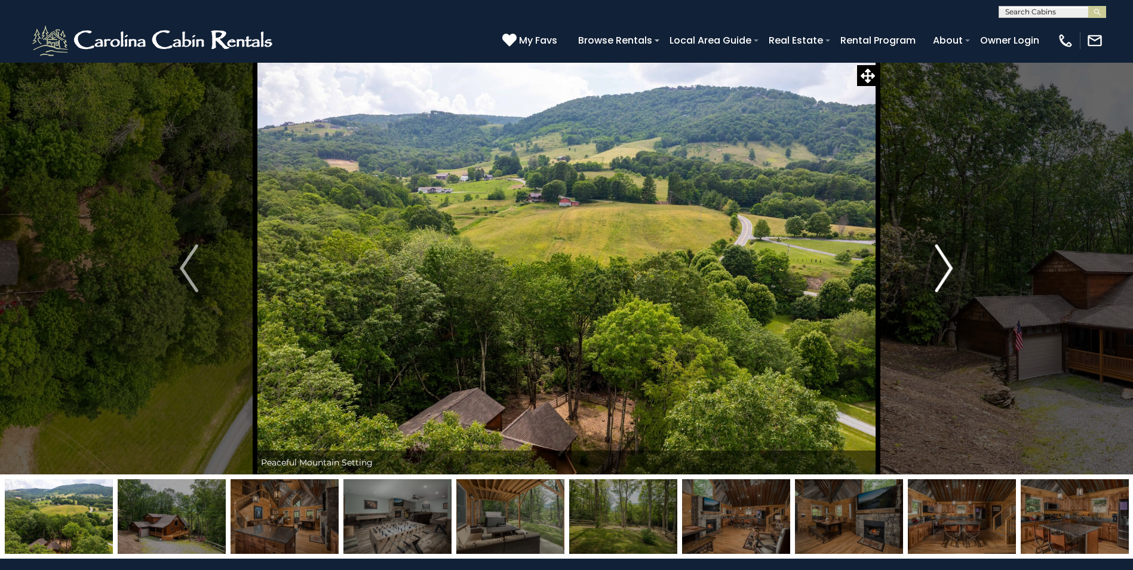
click at [949, 264] on img "Next" at bounding box center [944, 268] width 18 height 48
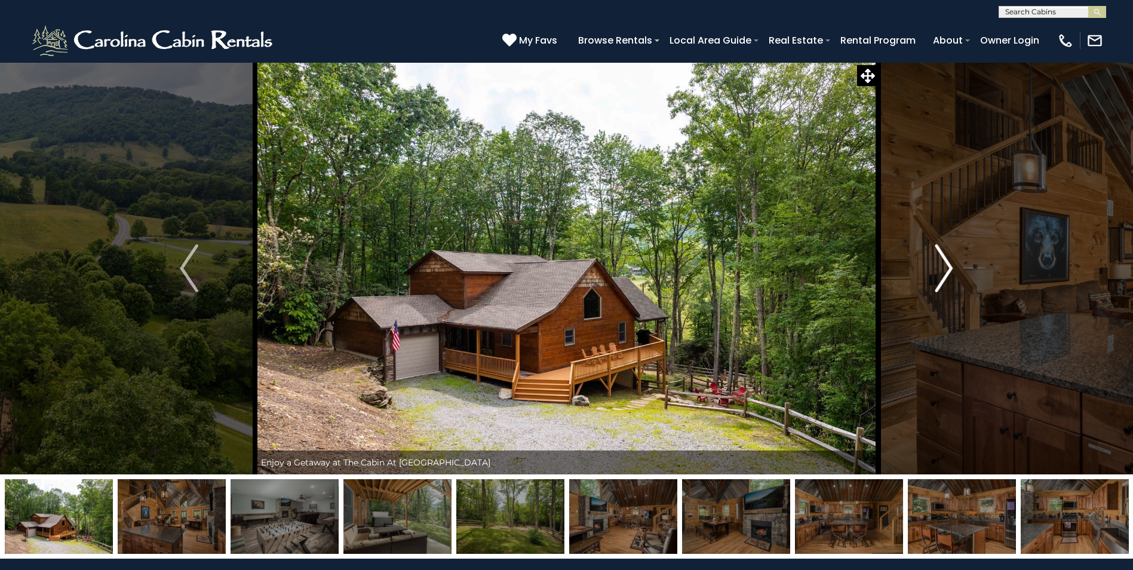
click at [949, 264] on img "Next" at bounding box center [944, 268] width 18 height 48
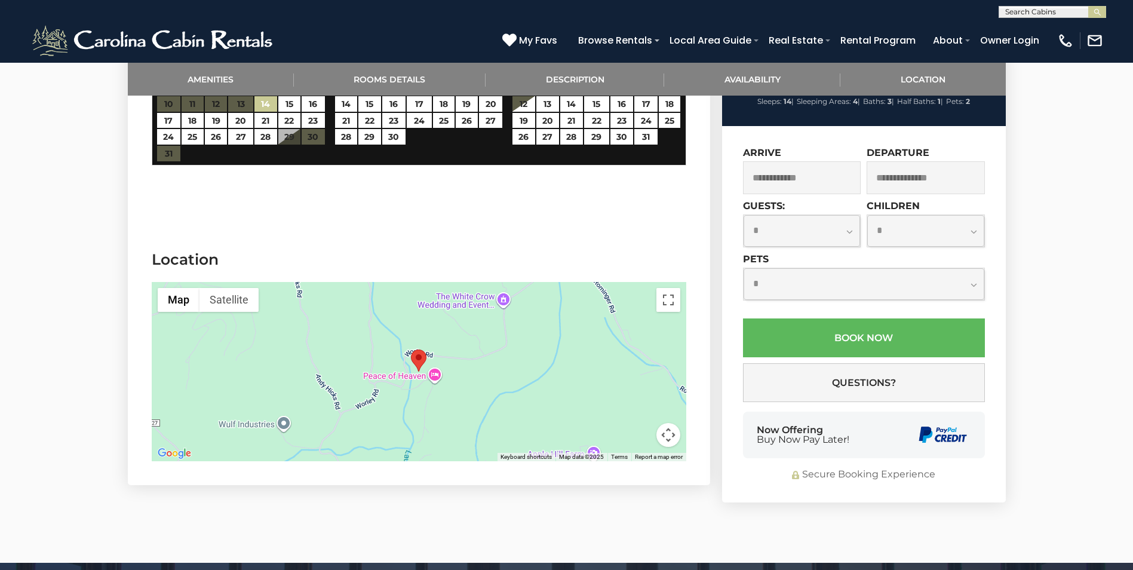
scroll to position [2270, 0]
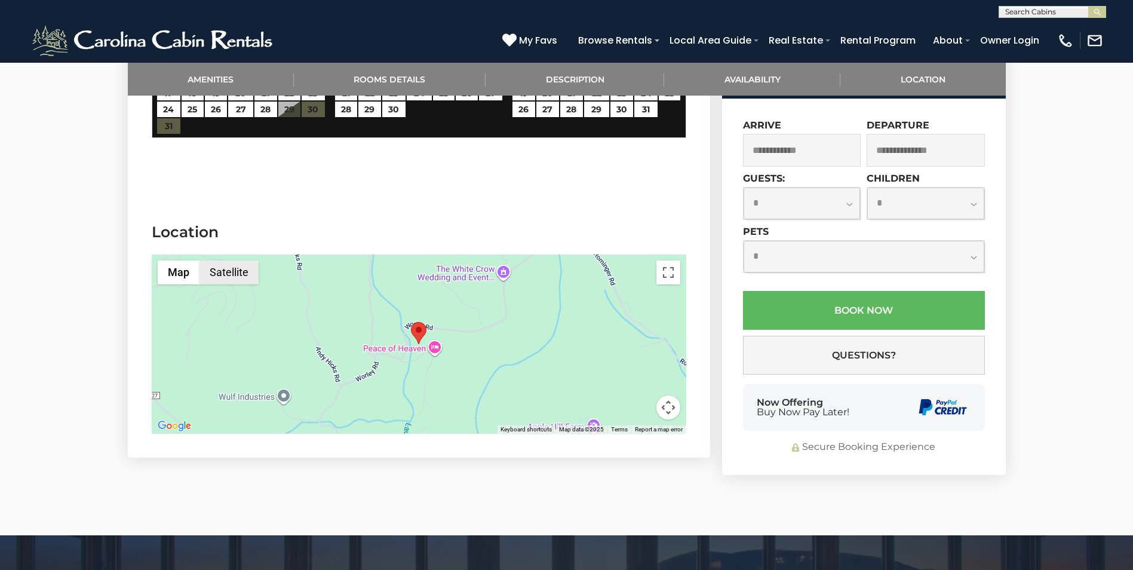
click at [230, 276] on button "Satellite" at bounding box center [229, 273] width 59 height 24
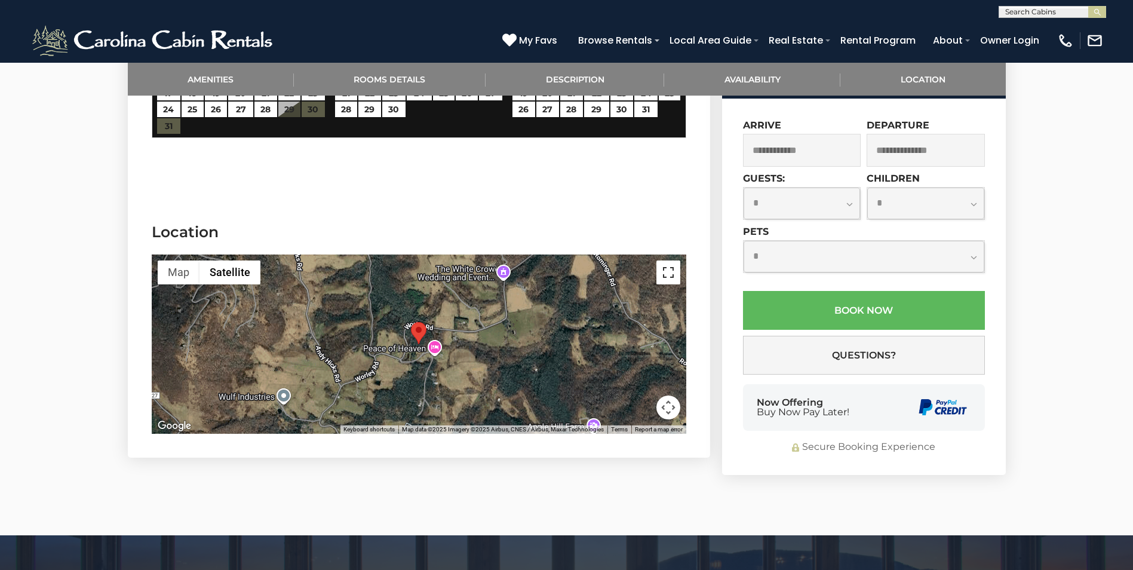
drag, startPoint x: 669, startPoint y: 268, endPoint x: 672, endPoint y: 312, distance: 44.3
click at [669, 268] on button "Toggle fullscreen view" at bounding box center [669, 273] width 24 height 24
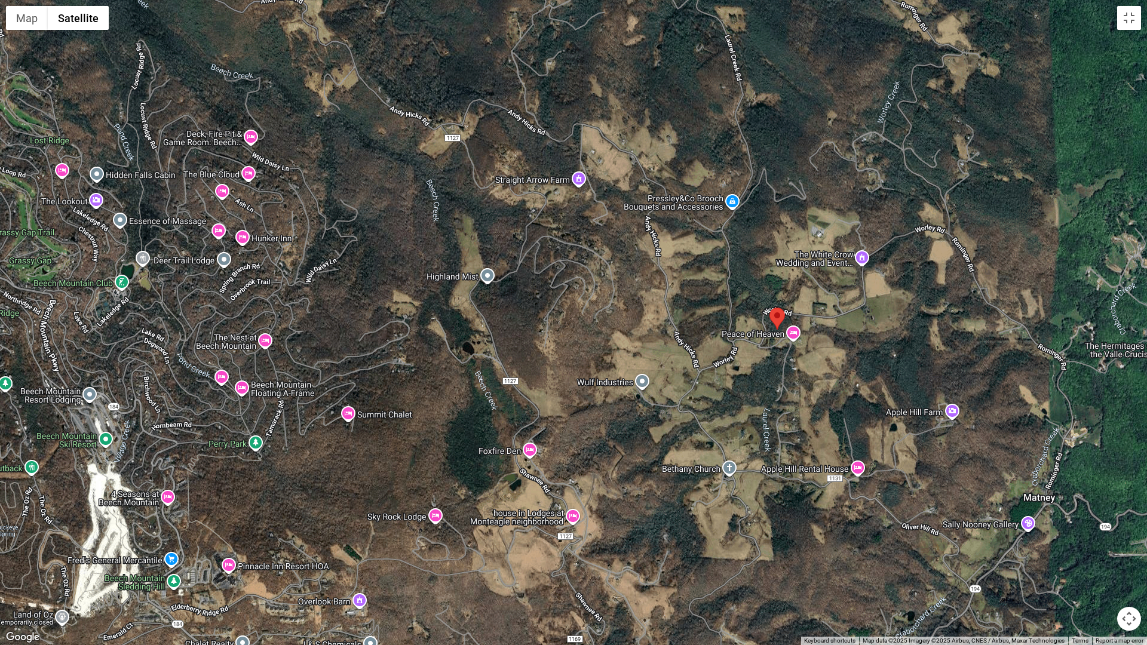
drag, startPoint x: 749, startPoint y: 369, endPoint x: 954, endPoint y: 376, distance: 205.1
click at [954, 376] on div at bounding box center [573, 322] width 1147 height 645
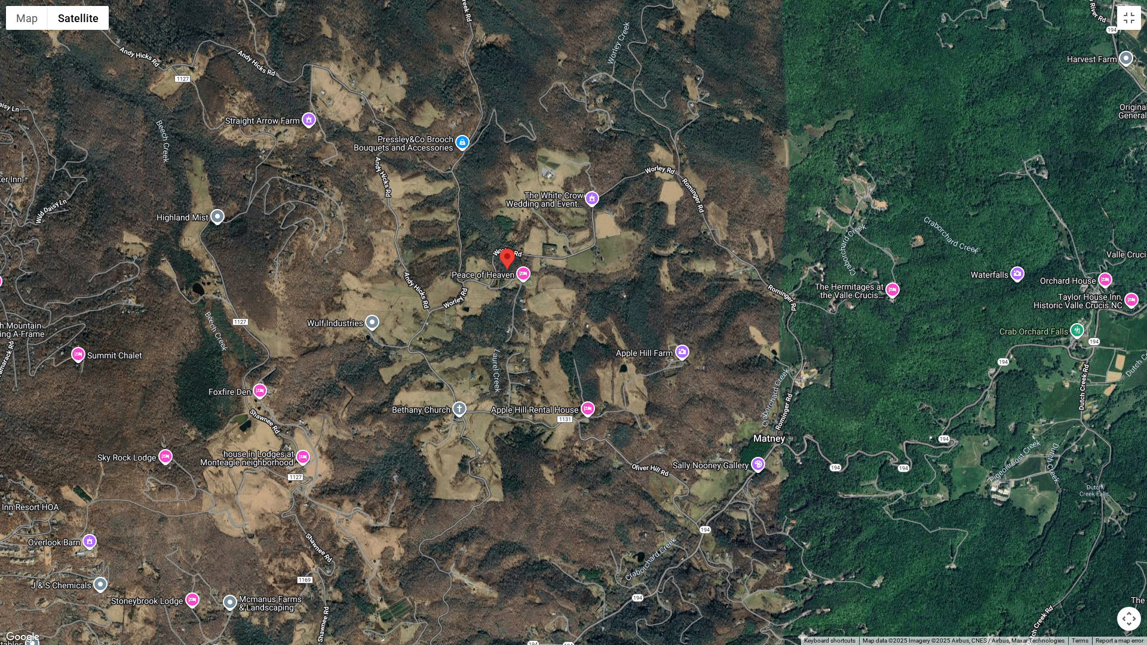
drag, startPoint x: 989, startPoint y: 468, endPoint x: 716, endPoint y: 409, distance: 279.4
click at [716, 409] on div at bounding box center [573, 322] width 1147 height 645
click at [1126, 569] on button "Map camera controls" at bounding box center [1129, 619] width 24 height 24
click at [1099, 569] on button "Zoom out" at bounding box center [1099, 619] width 24 height 24
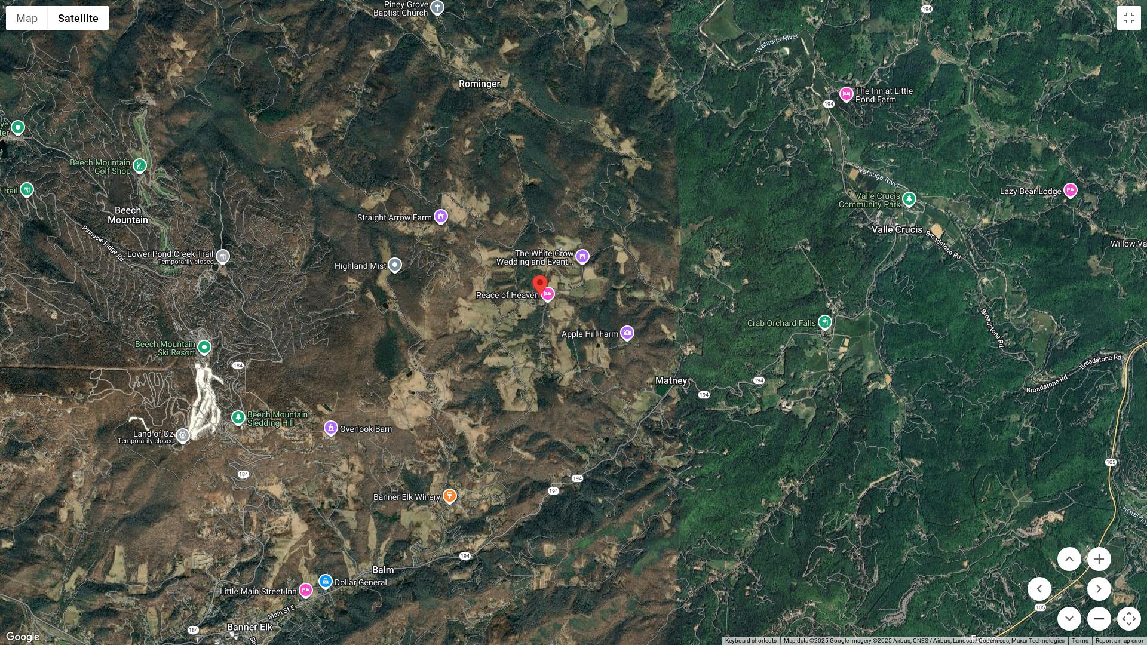
click at [1099, 569] on button "Zoom out" at bounding box center [1099, 619] width 24 height 24
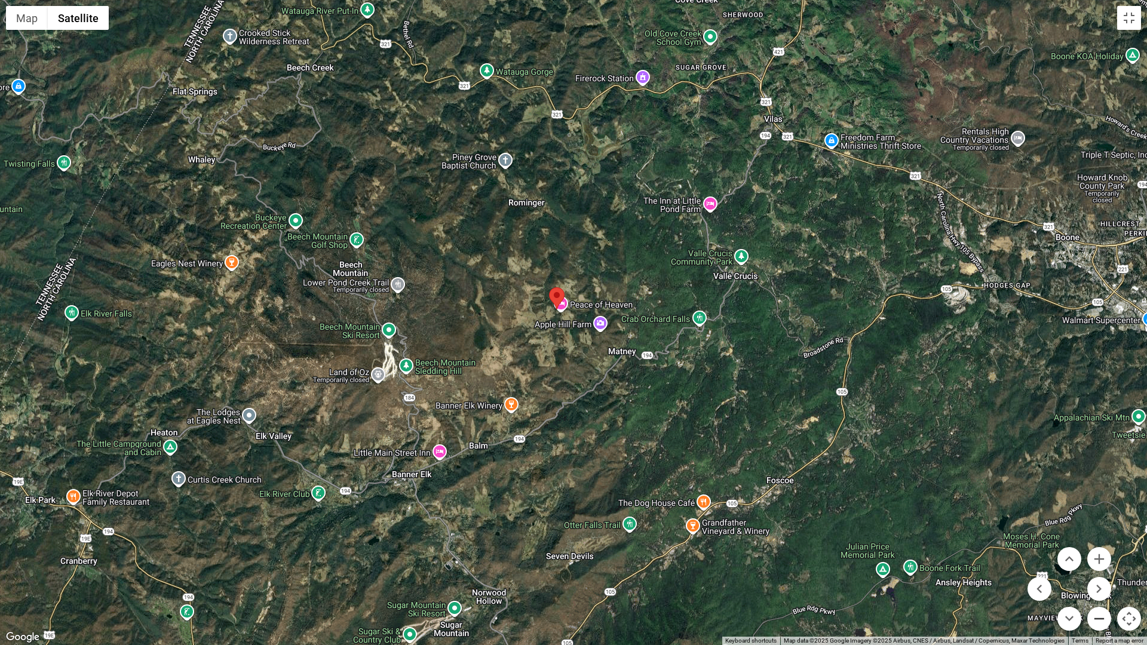
click at [1101, 569] on button "Zoom out" at bounding box center [1099, 619] width 24 height 24
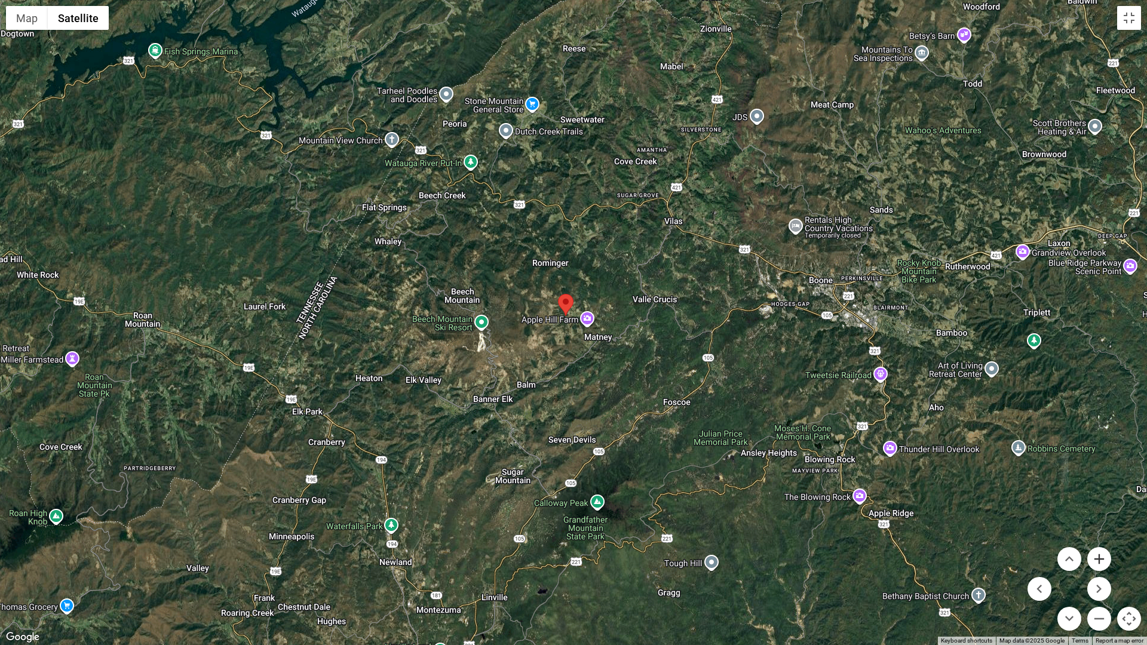
click at [1104, 560] on button "Zoom in" at bounding box center [1099, 559] width 24 height 24
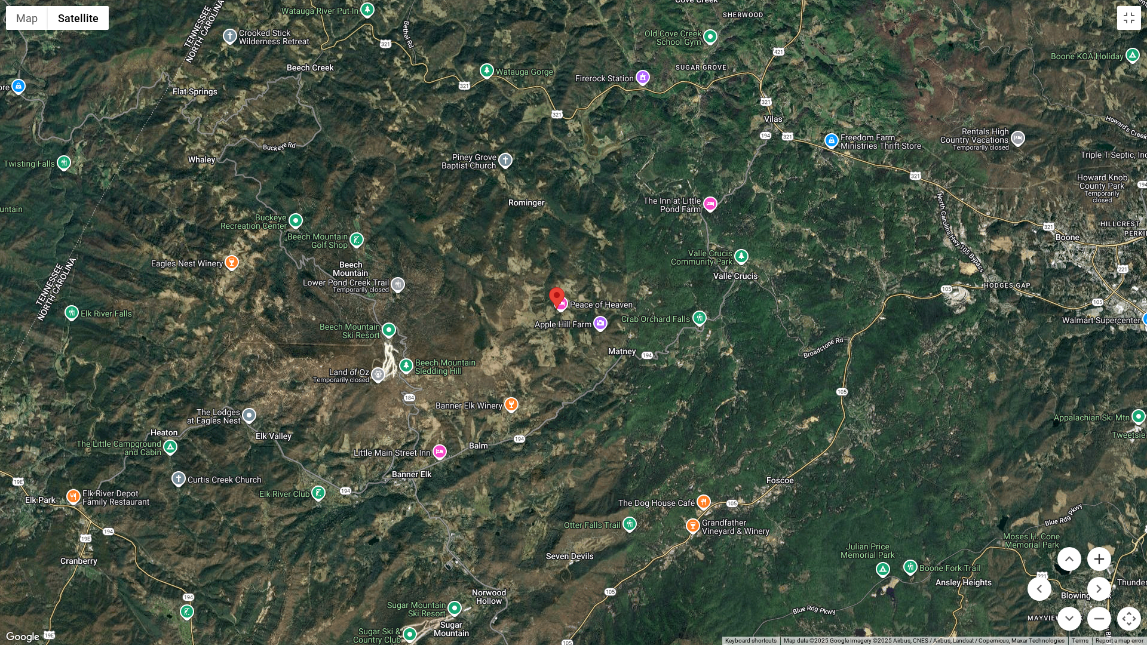
click at [1104, 560] on button "Zoom in" at bounding box center [1099, 559] width 24 height 24
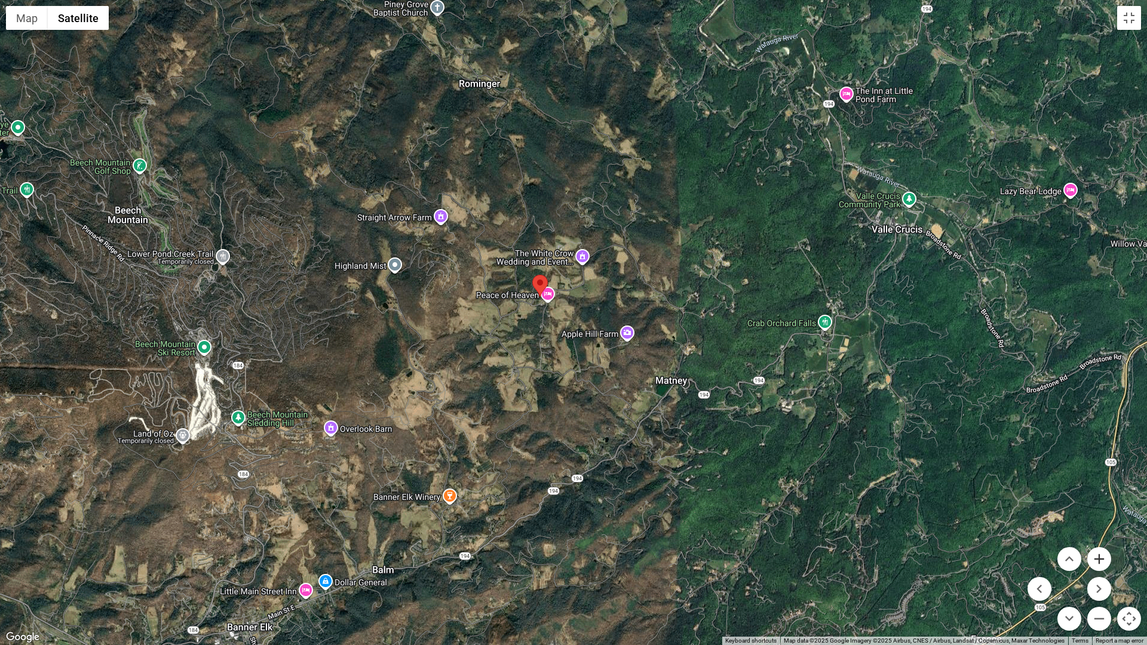
click at [1104, 560] on button "Zoom in" at bounding box center [1099, 559] width 24 height 24
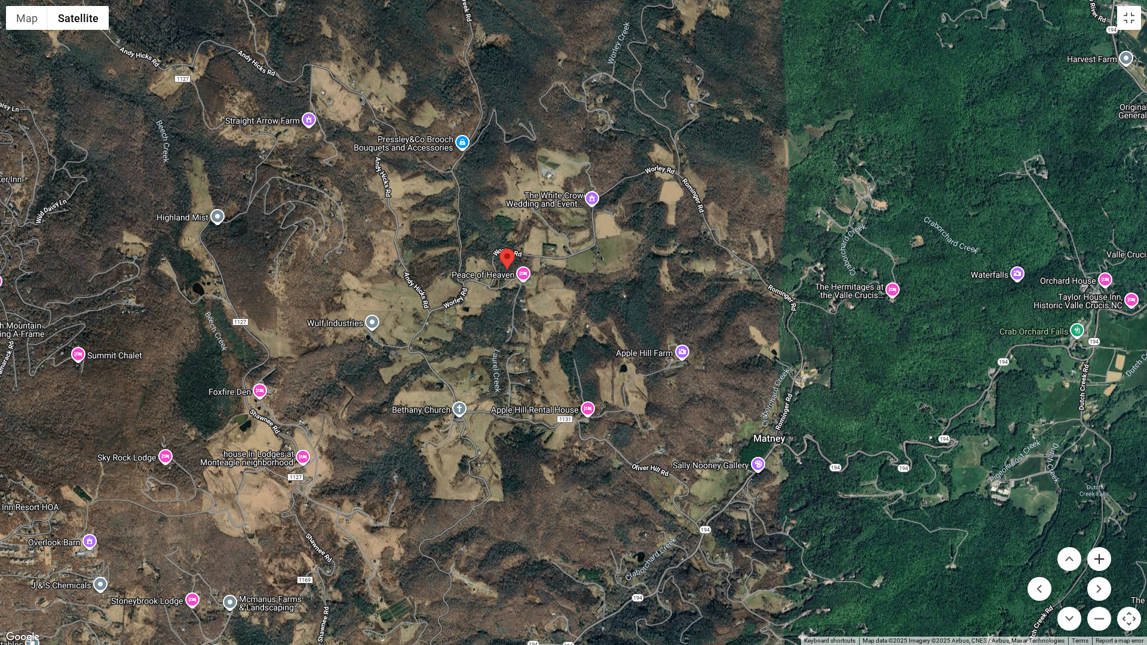
click at [1104, 560] on button "Zoom in" at bounding box center [1099, 559] width 24 height 24
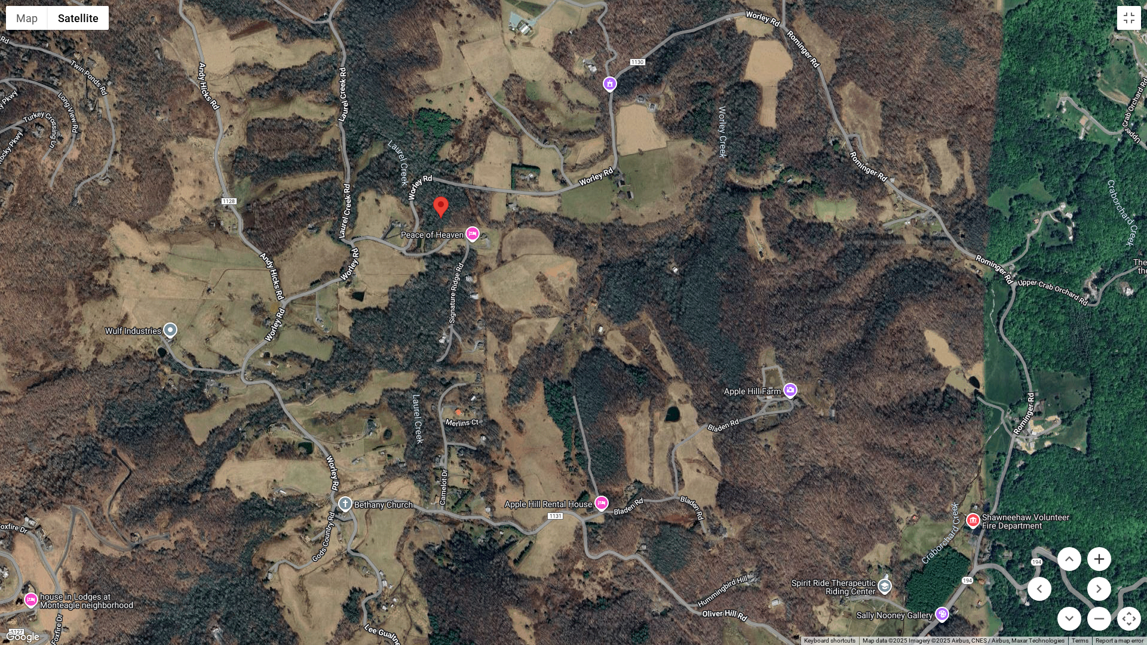
click at [1104, 560] on button "Zoom in" at bounding box center [1099, 559] width 24 height 24
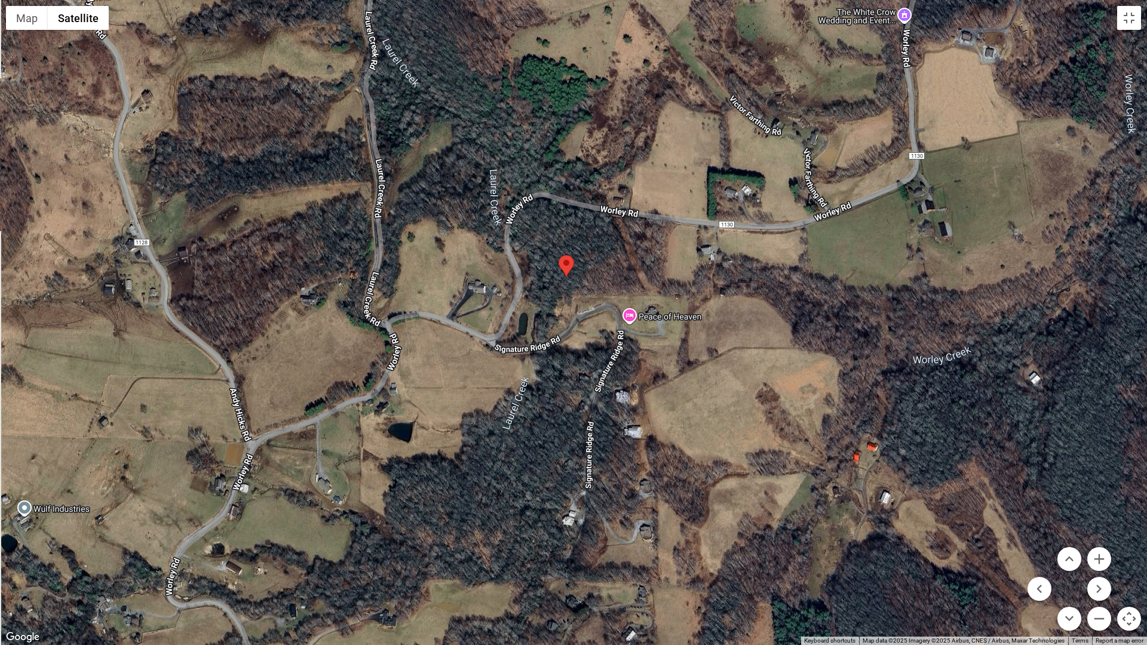
drag, startPoint x: 715, startPoint y: 399, endPoint x: 973, endPoint y: 561, distance: 305.0
click at [973, 561] on div at bounding box center [573, 322] width 1147 height 645
click at [1098, 561] on button "Zoom in" at bounding box center [1099, 559] width 24 height 24
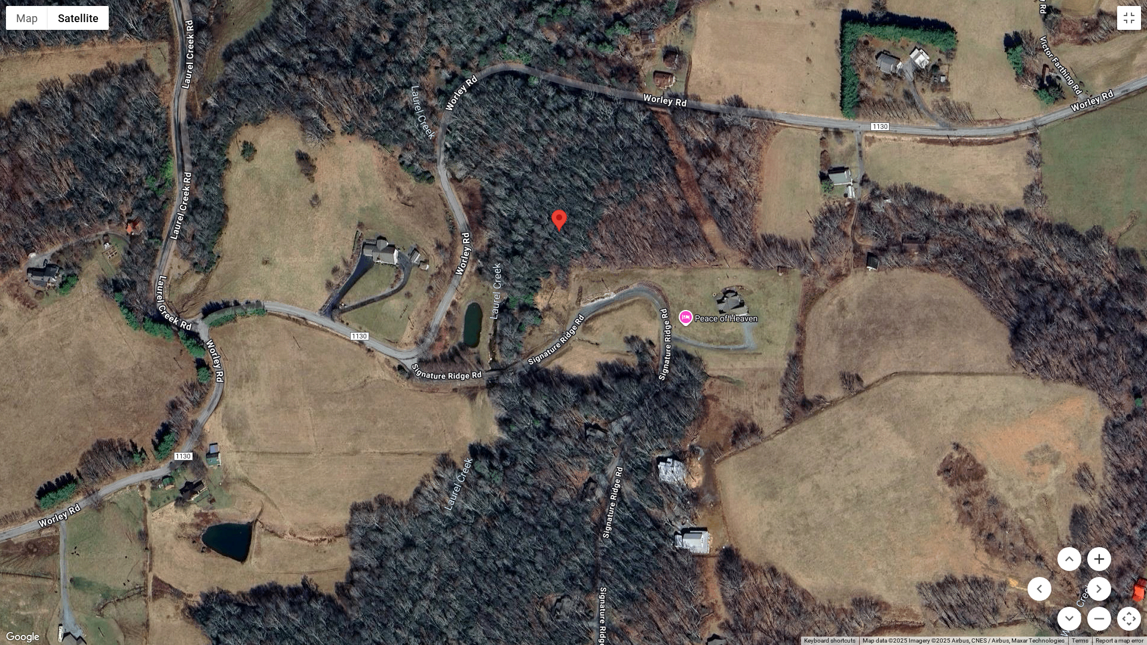
click at [1098, 561] on button "Zoom in" at bounding box center [1099, 559] width 24 height 24
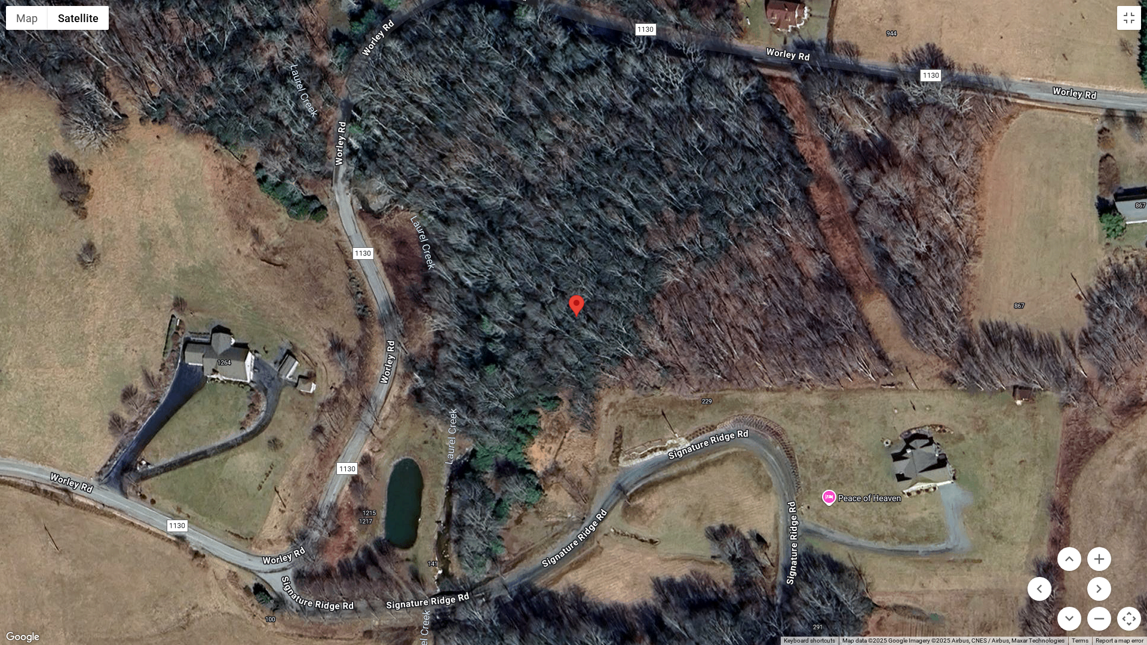
drag, startPoint x: 780, startPoint y: 229, endPoint x: 812, endPoint y: 406, distance: 180.3
click at [812, 406] on div at bounding box center [573, 322] width 1147 height 645
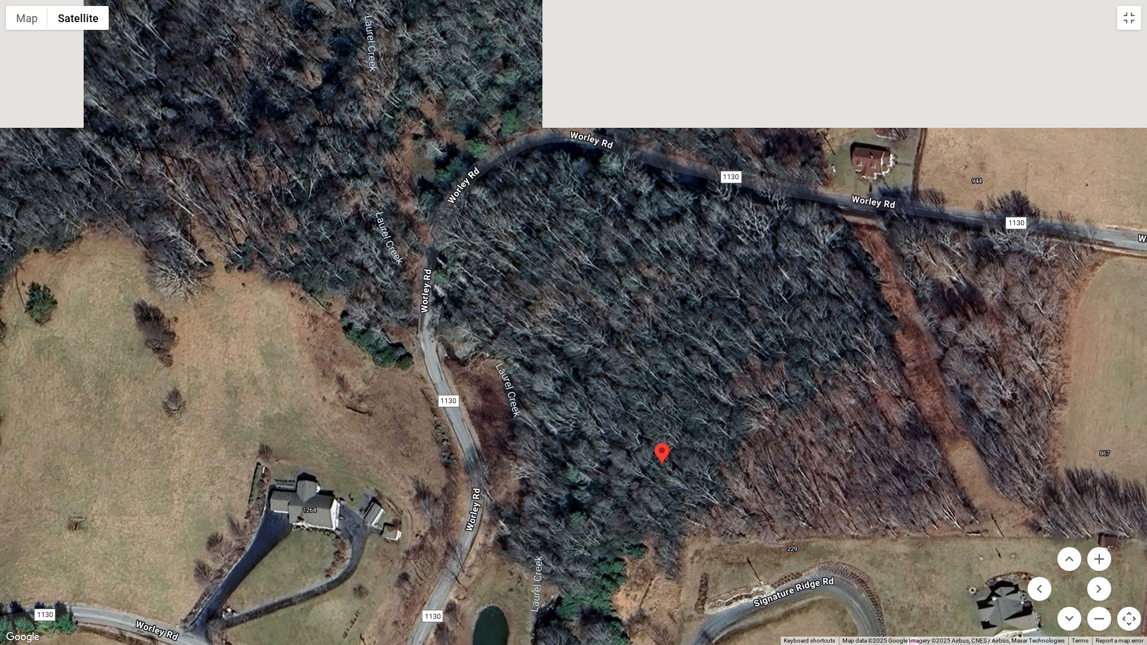
drag, startPoint x: 746, startPoint y: 292, endPoint x: 833, endPoint y: 440, distance: 172.8
click at [833, 440] on div at bounding box center [573, 322] width 1147 height 645
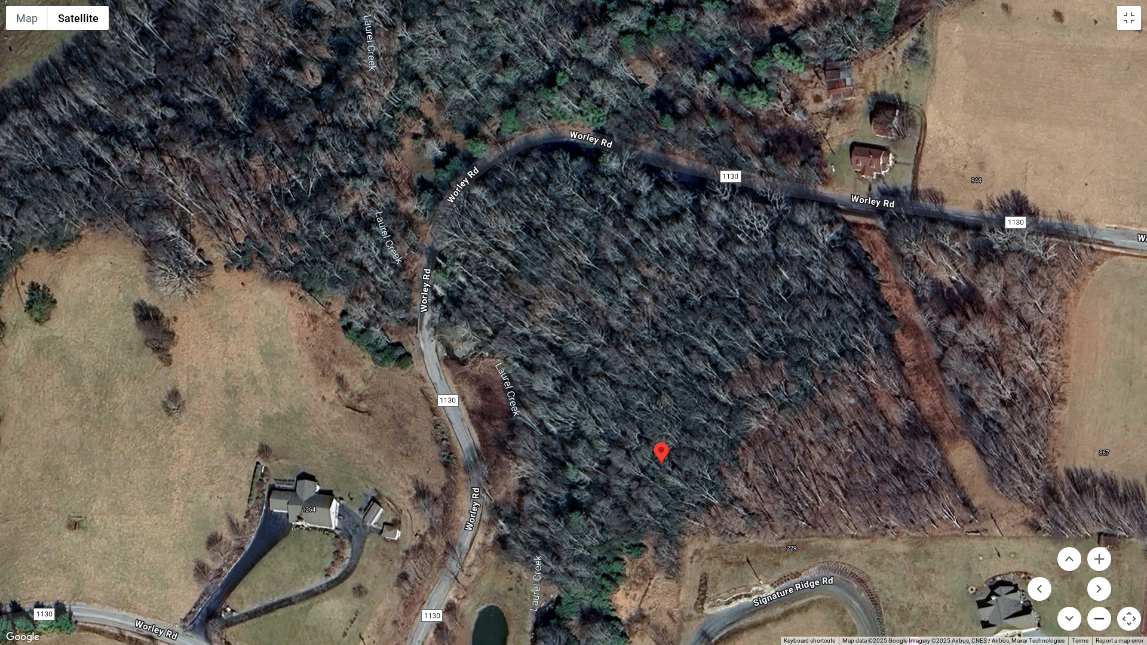
click at [1096, 569] on button "Zoom out" at bounding box center [1099, 619] width 24 height 24
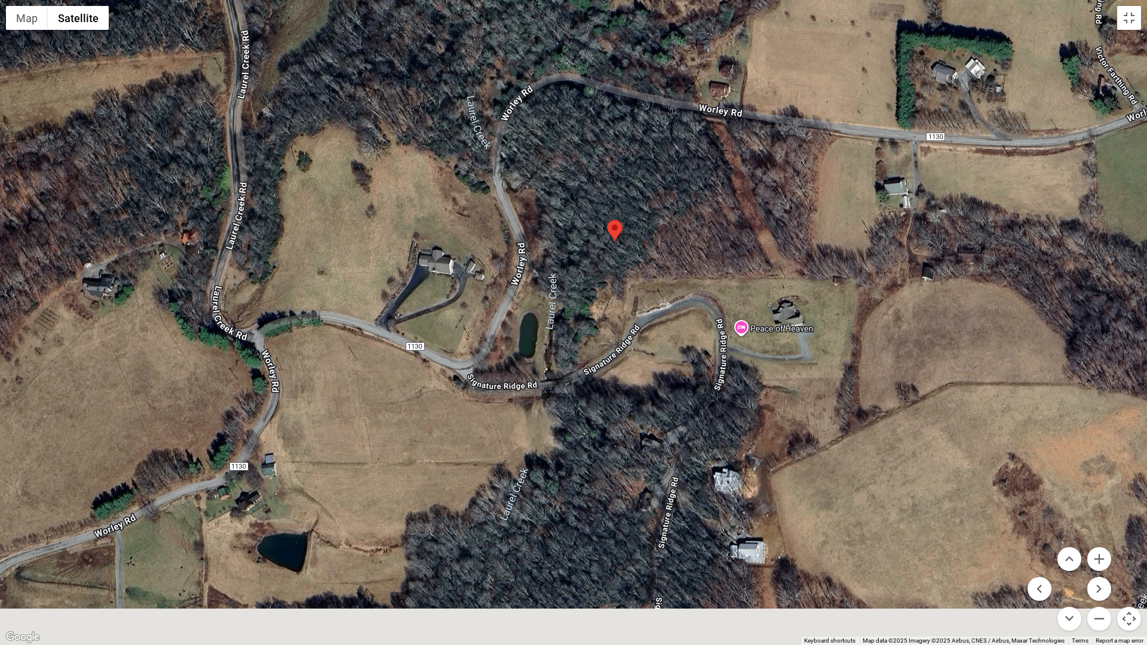
drag, startPoint x: 727, startPoint y: 569, endPoint x: 727, endPoint y: 372, distance: 196.6
click at [727, 373] on div at bounding box center [573, 322] width 1147 height 645
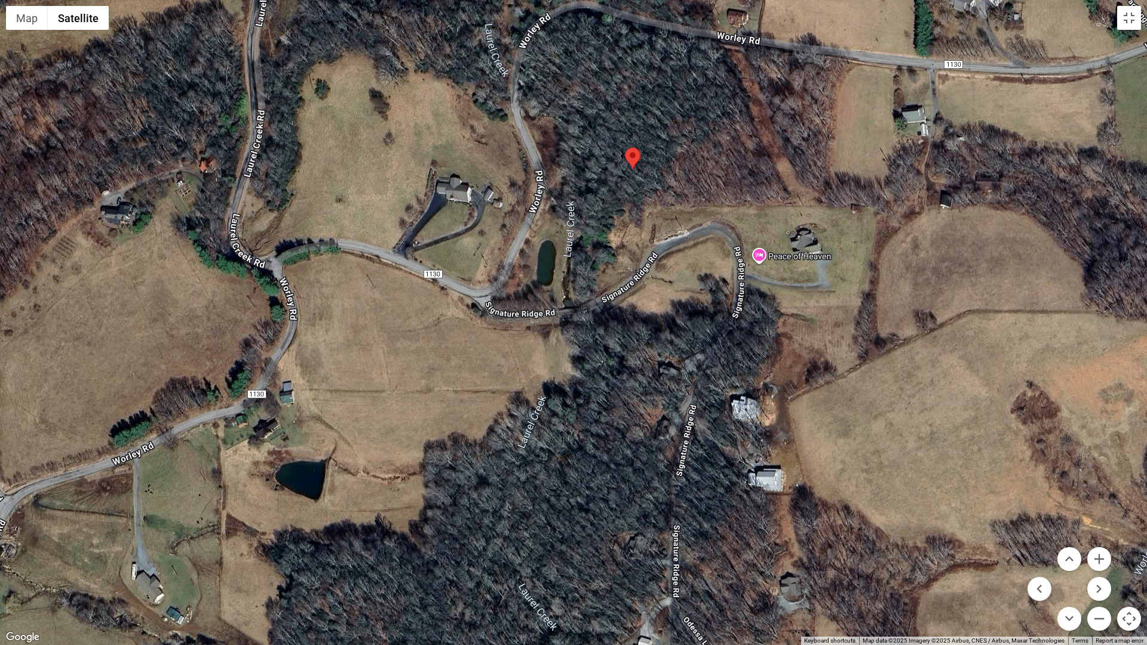
drag, startPoint x: 575, startPoint y: 361, endPoint x: 729, endPoint y: 645, distance: 322.4
click at [714, 569] on div at bounding box center [573, 322] width 1147 height 645
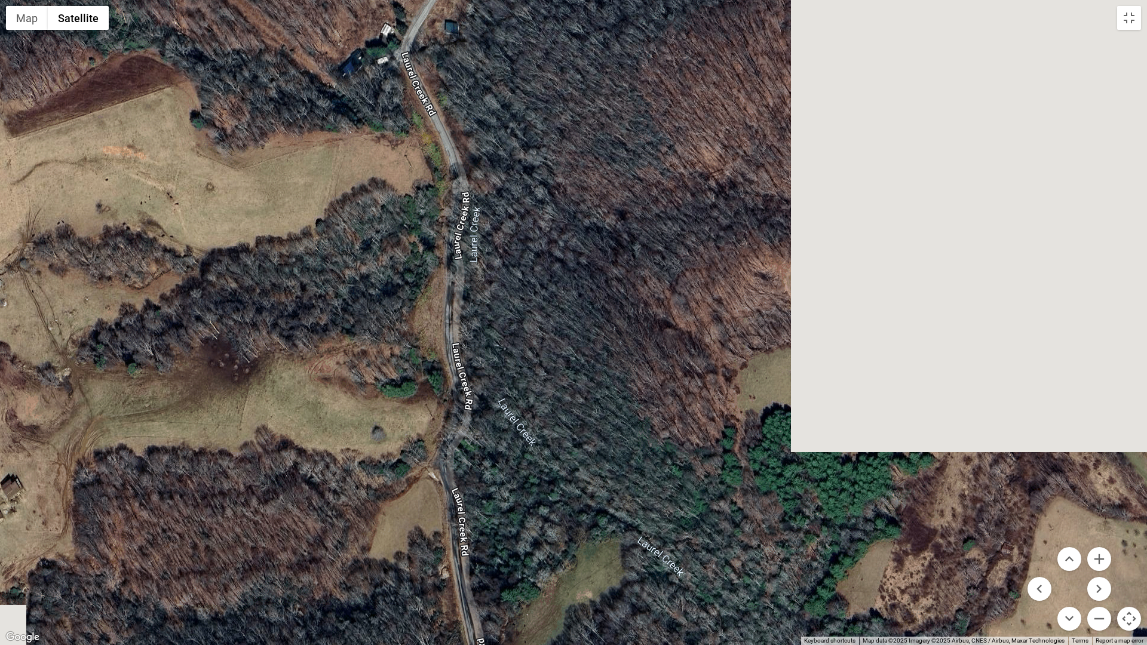
drag, startPoint x: 861, startPoint y: 544, endPoint x: 594, endPoint y: 380, distance: 312.7
click at [594, 380] on div at bounding box center [573, 322] width 1147 height 645
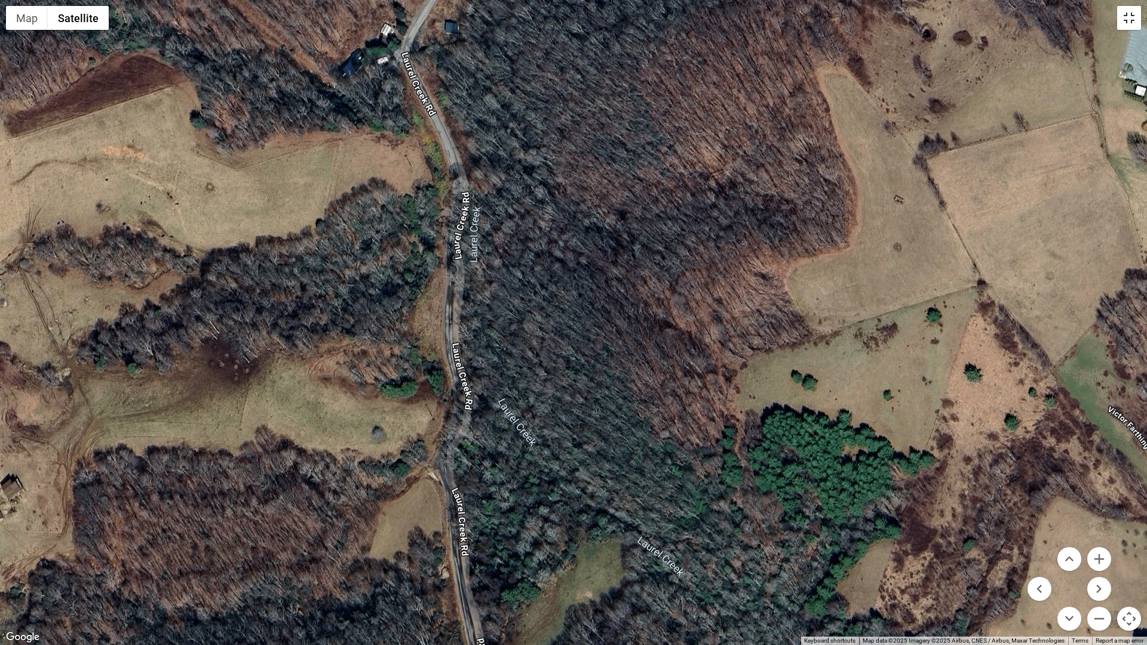
click at [1130, 21] on button "Toggle fullscreen view" at bounding box center [1129, 18] width 24 height 24
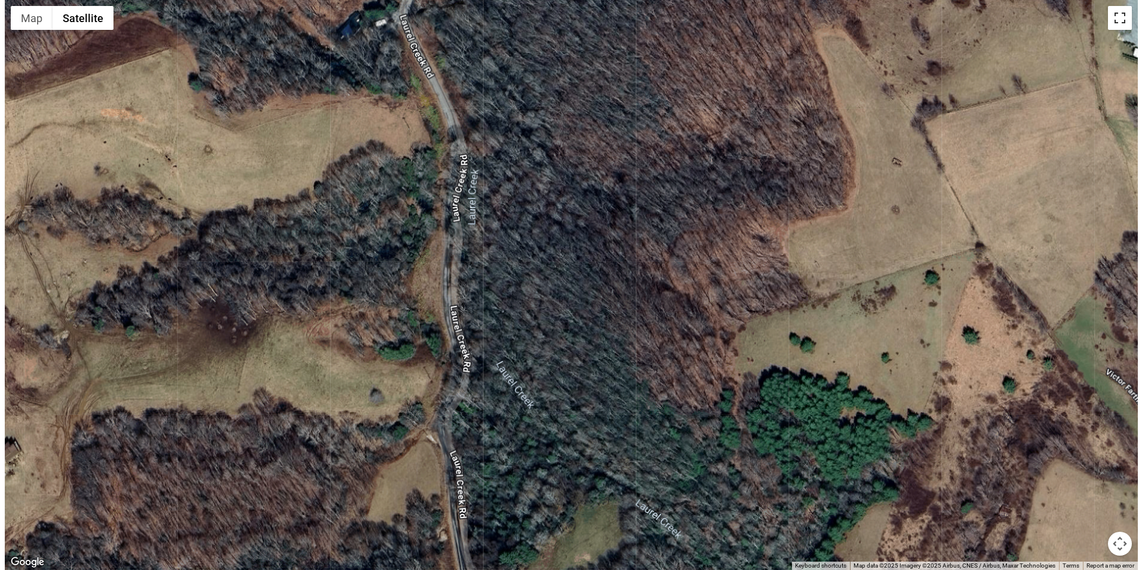
scroll to position [1912, 0]
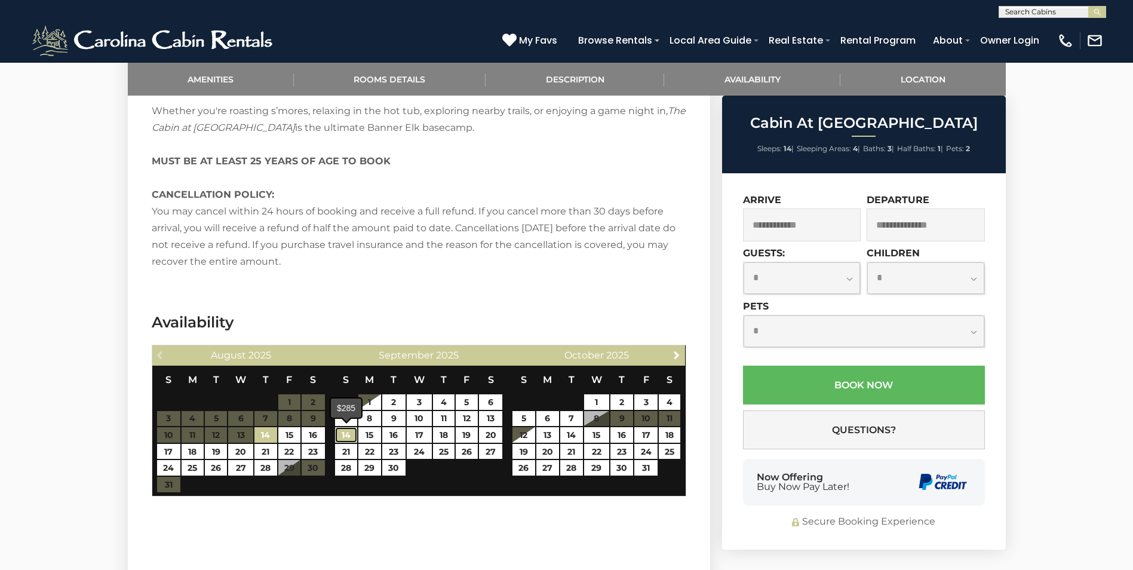
click at [349, 433] on link "14" at bounding box center [346, 435] width 22 height 16
type input "**********"
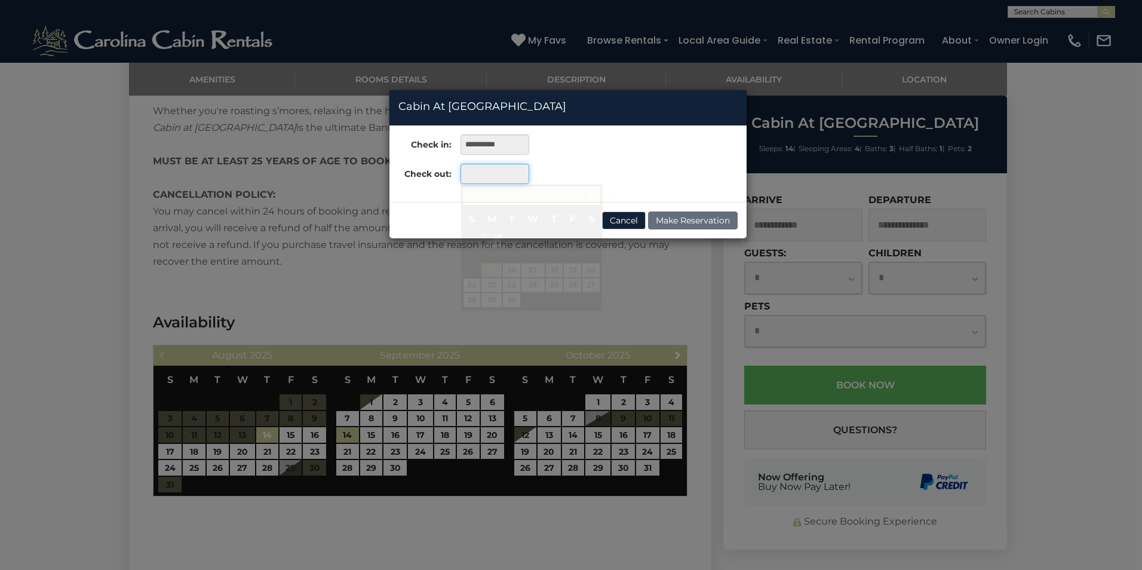
click at [489, 174] on input "text" at bounding box center [495, 174] width 69 height 20
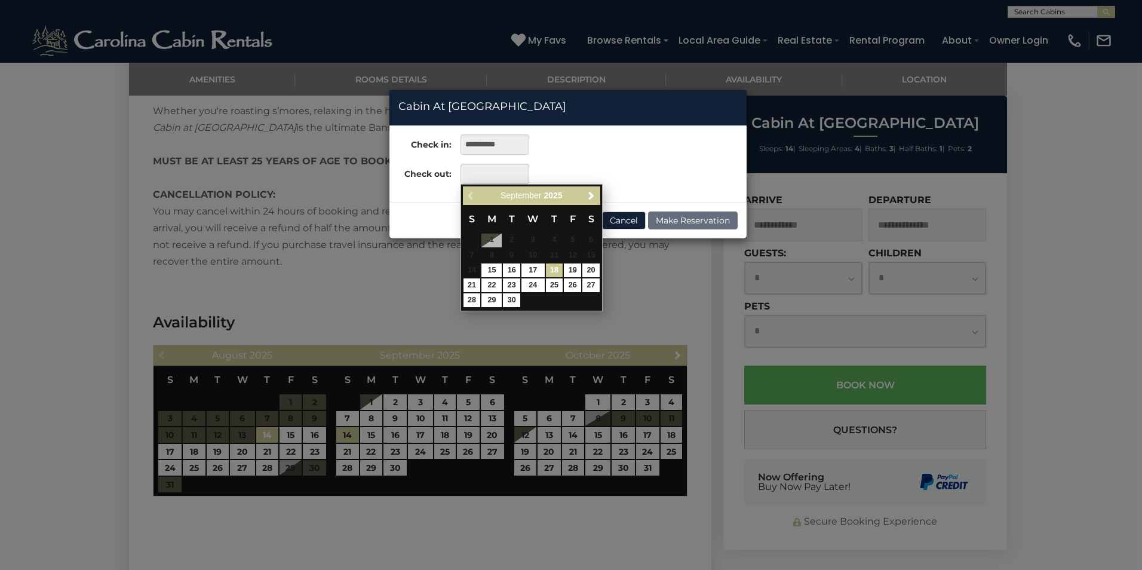
click at [553, 269] on link "18" at bounding box center [554, 270] width 17 height 14
type input "**********"
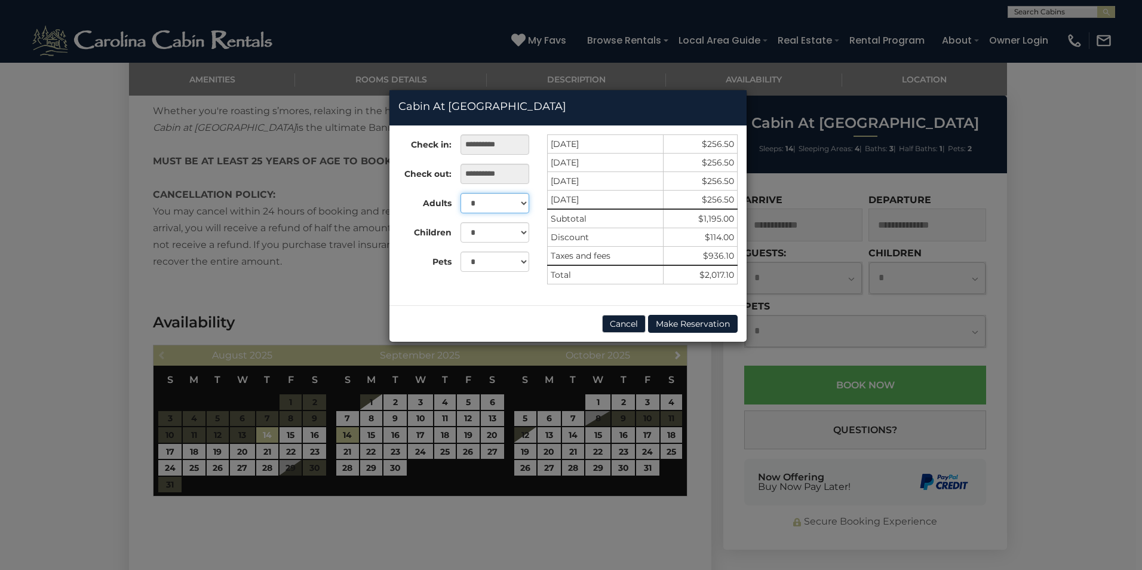
click at [526, 203] on select "* * * * * * * * * ** ** ** ** **" at bounding box center [495, 203] width 69 height 20
select select "*"
click at [461, 193] on select "* * * * * * * * * ** ** ** ** **" at bounding box center [495, 203] width 69 height 20
click at [521, 260] on select "* * *" at bounding box center [495, 262] width 69 height 20
select select "*"
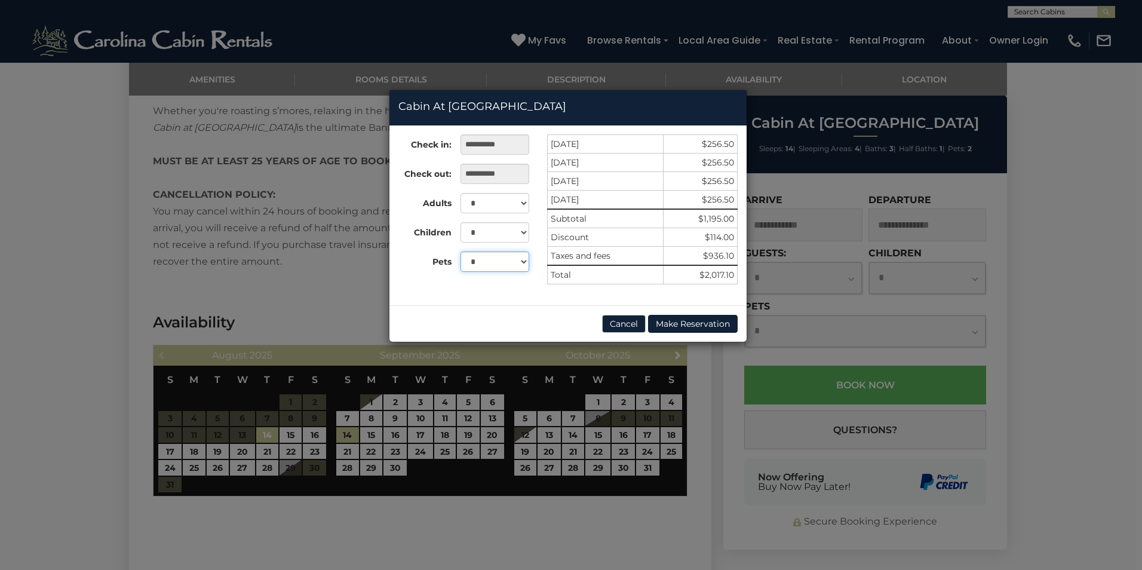
click at [461, 252] on select "* * *" at bounding box center [495, 262] width 69 height 20
click at [689, 325] on button "Make Reservation" at bounding box center [693, 324] width 90 height 18
